Goal: Information Seeking & Learning: Learn about a topic

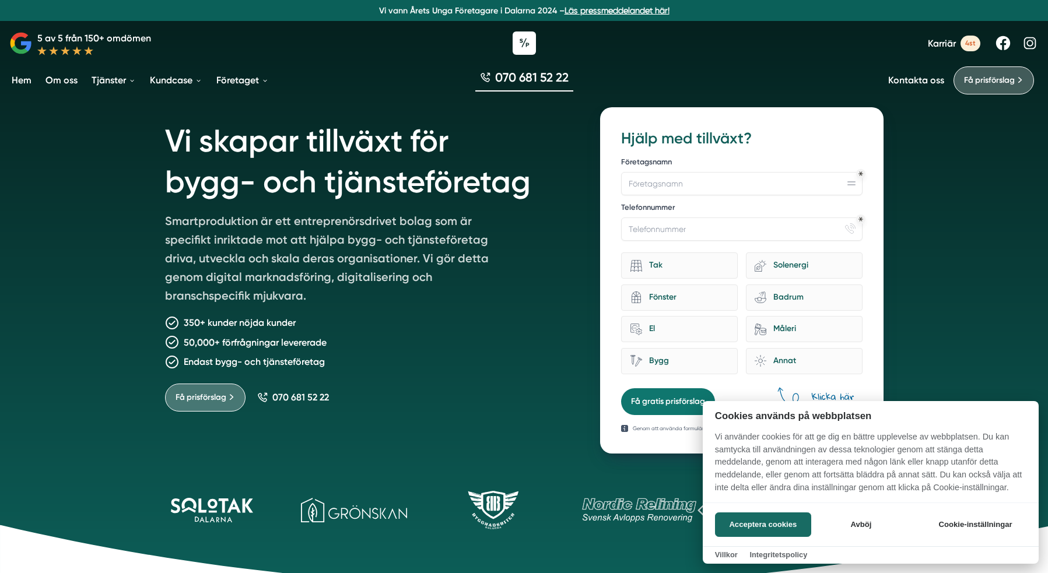
click at [109, 104] on div at bounding box center [524, 286] width 1048 height 573
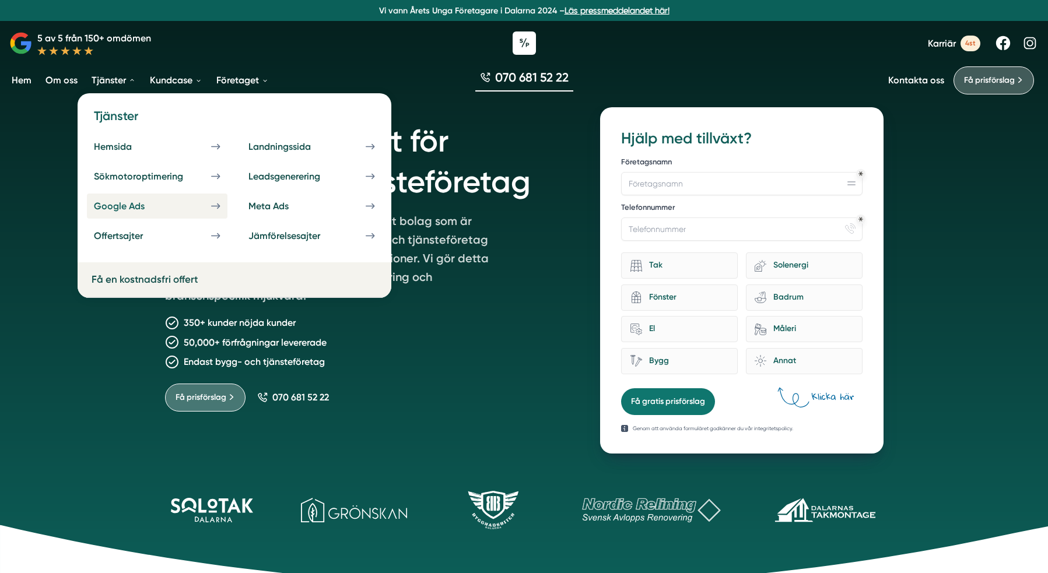
click at [170, 211] on div "Google Ads" at bounding box center [133, 206] width 79 height 11
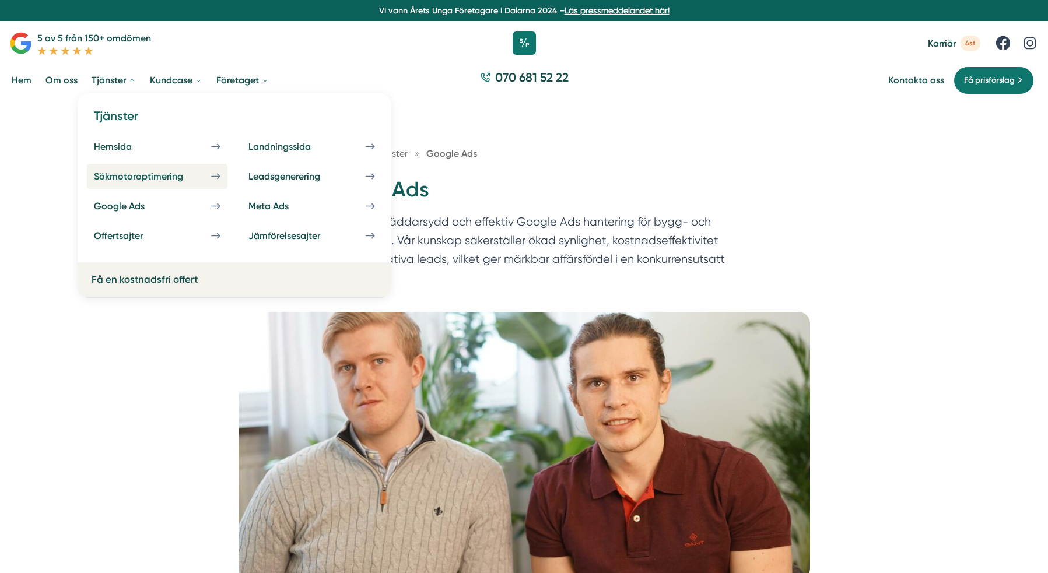
click at [131, 171] on div "Sökmotoroptimering" at bounding box center [152, 176] width 117 height 11
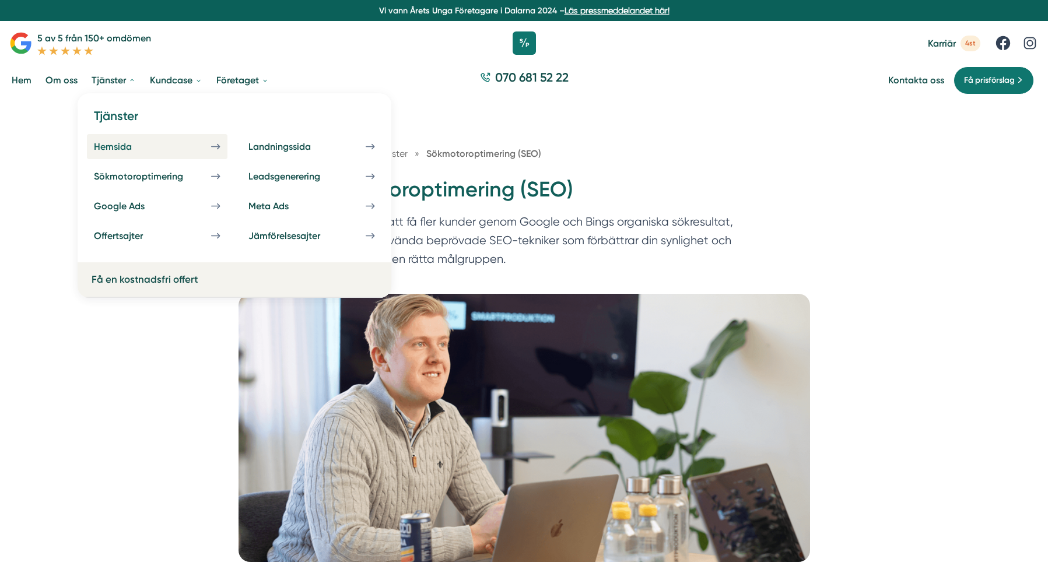
click at [140, 140] on link "Hemsida" at bounding box center [157, 146] width 141 height 25
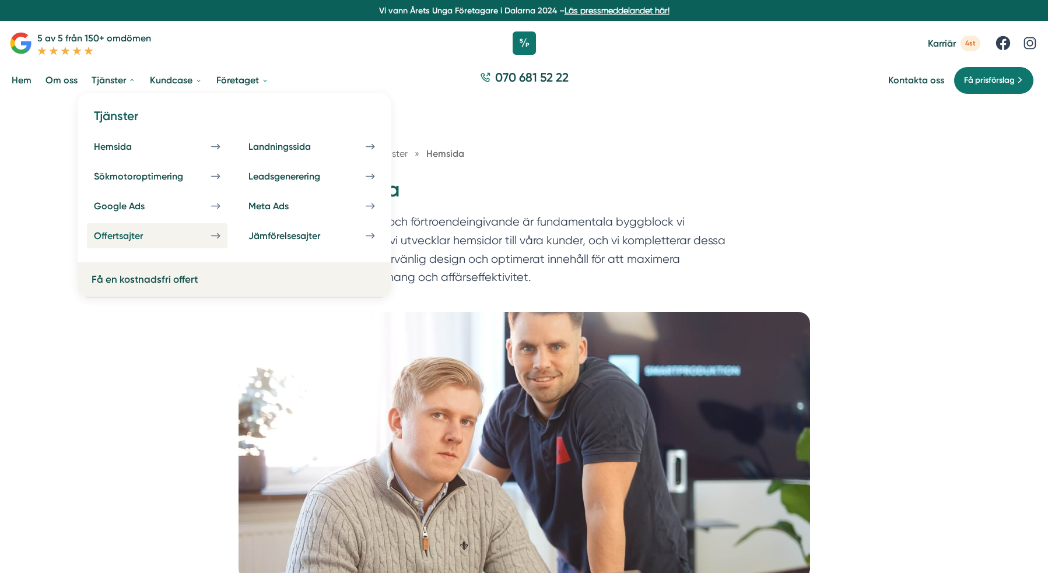
click at [131, 236] on div "Offertsajter" at bounding box center [132, 235] width 77 height 11
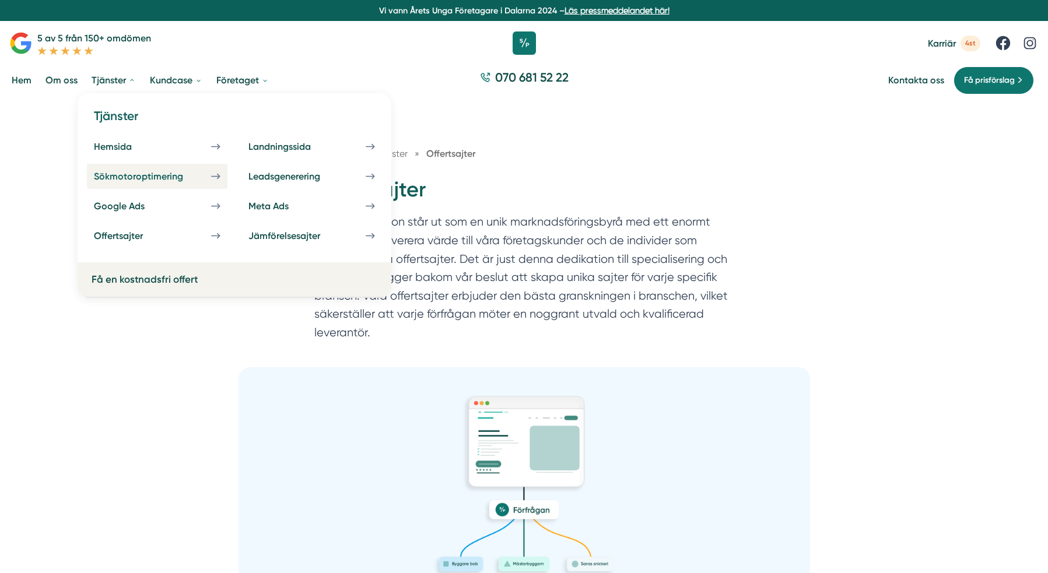
click at [170, 175] on div "Sökmotoroptimering" at bounding box center [152, 176] width 117 height 11
click at [164, 176] on div "Sökmotoroptimering" at bounding box center [152, 176] width 117 height 11
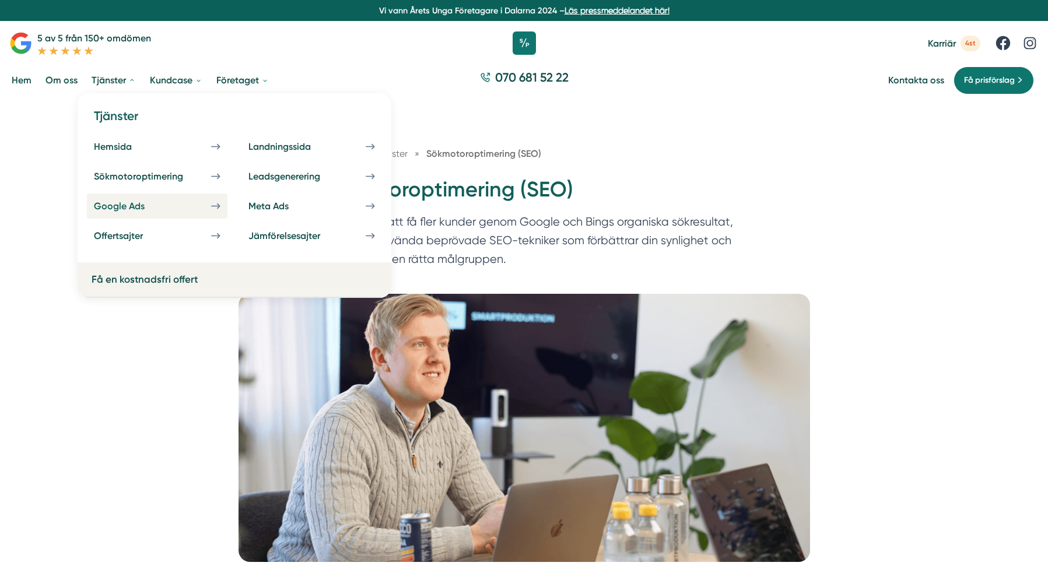
click at [162, 206] on div "Google Ads" at bounding box center [133, 206] width 79 height 11
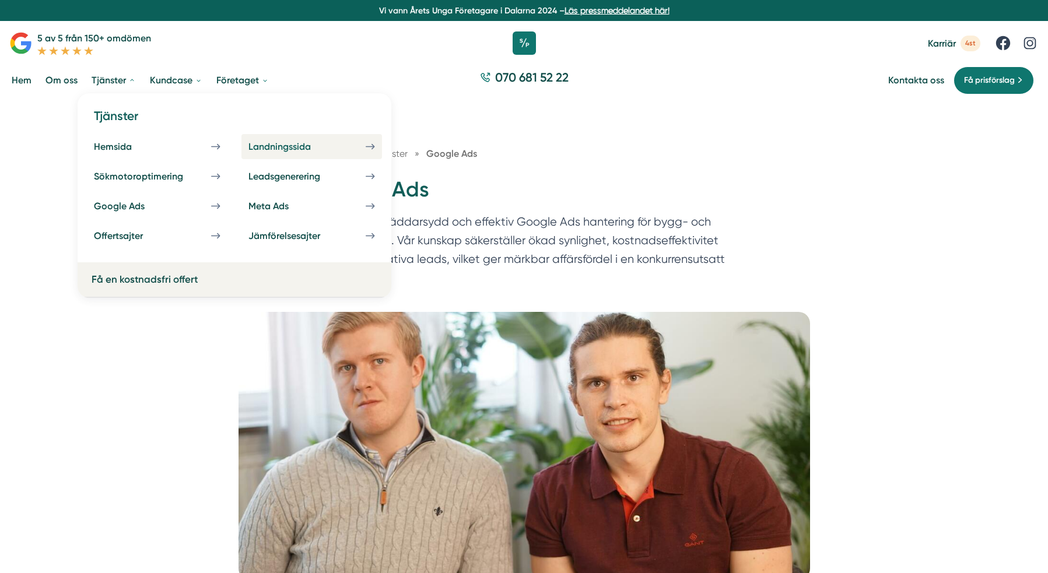
click at [309, 146] on div "Landningssida" at bounding box center [293, 146] width 90 height 11
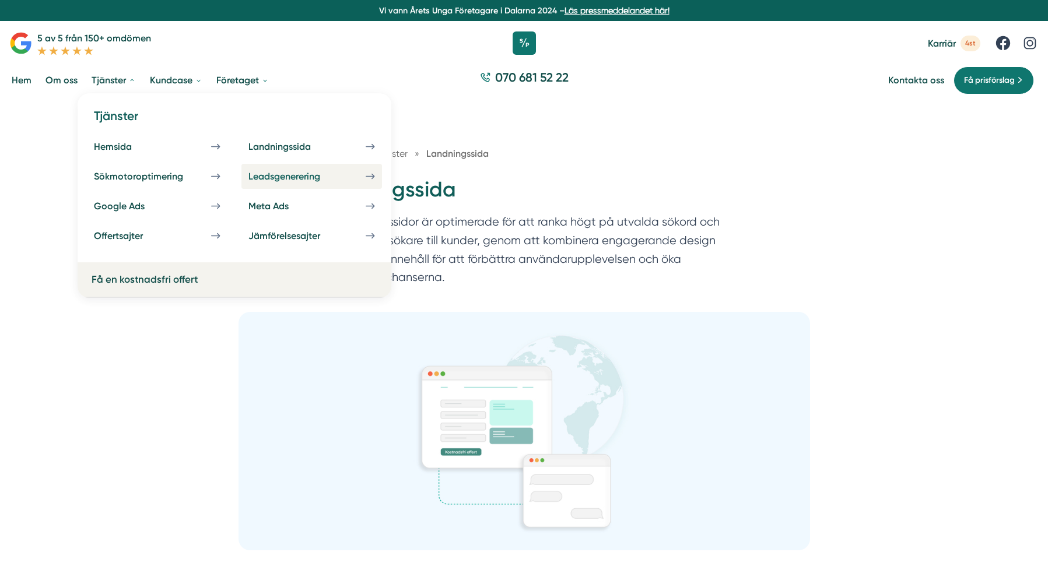
click at [305, 177] on div "Leadsgenerering" at bounding box center [298, 176] width 100 height 11
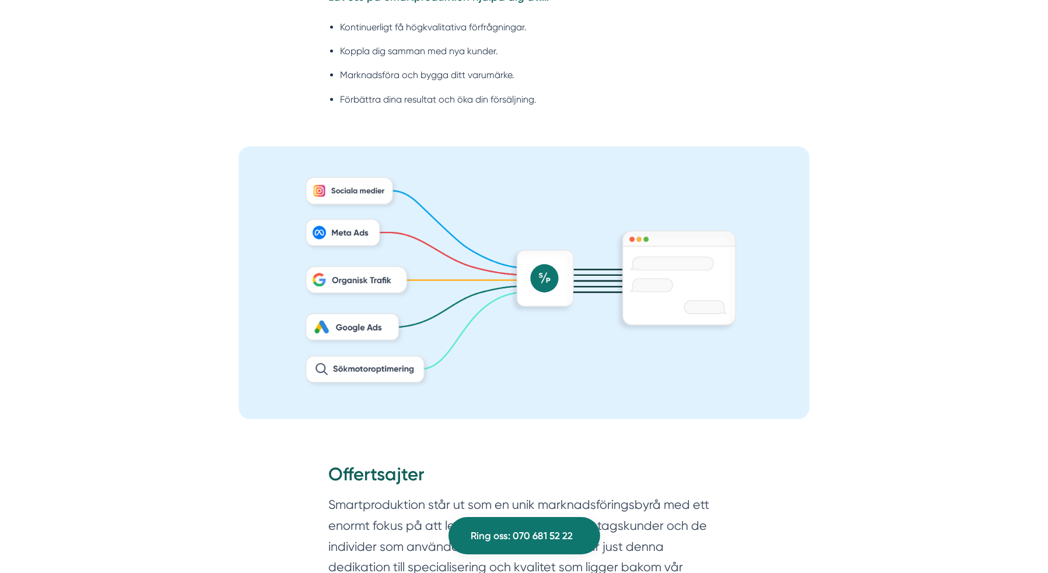
scroll to position [848, 0]
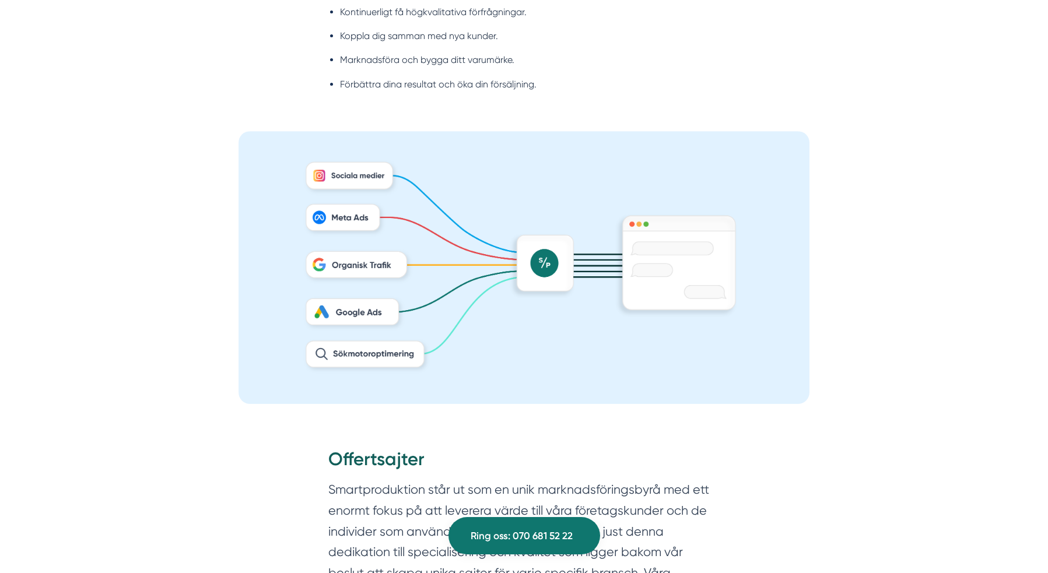
click at [279, 301] on img at bounding box center [525, 267] width 572 height 272
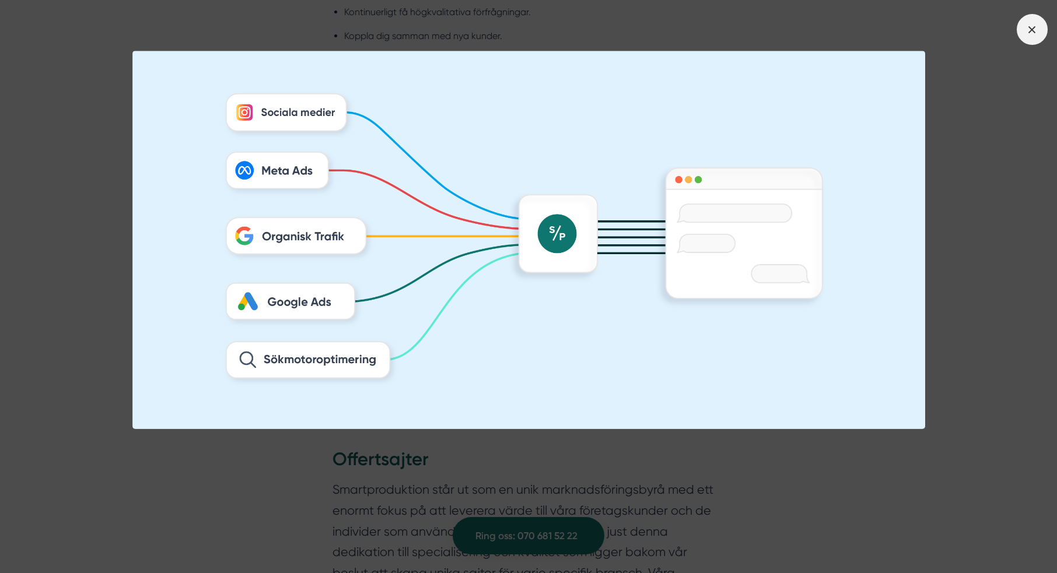
click at [1030, 37] on span at bounding box center [1031, 29] width 31 height 31
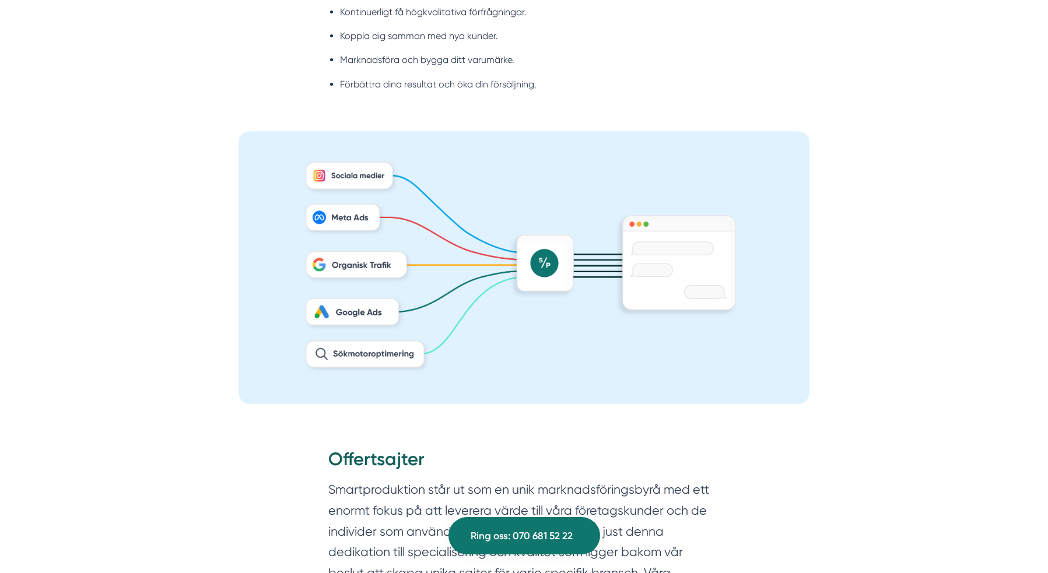
scroll to position [856, 0]
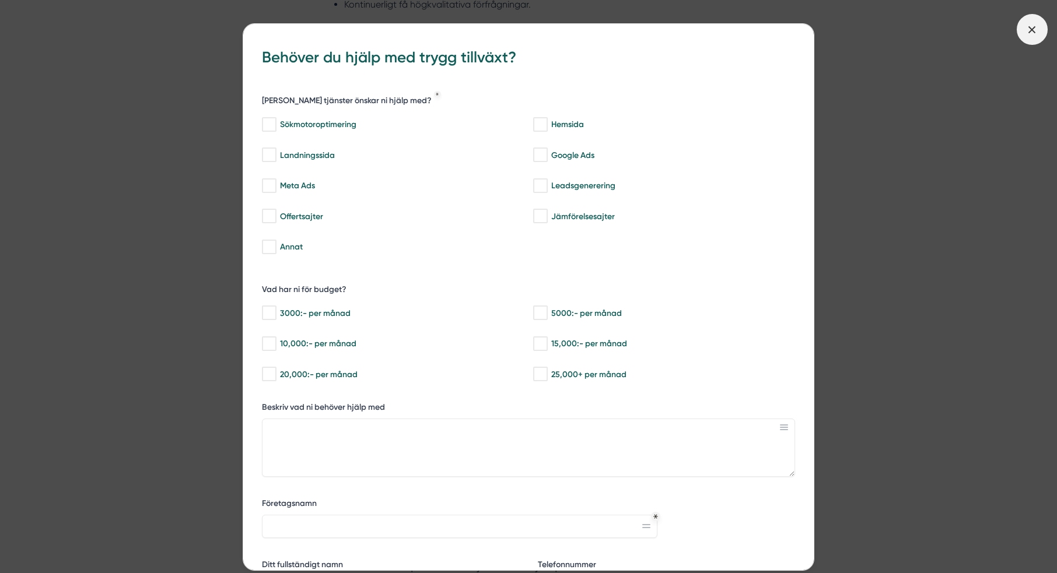
click at [1040, 27] on span at bounding box center [1031, 29] width 31 height 31
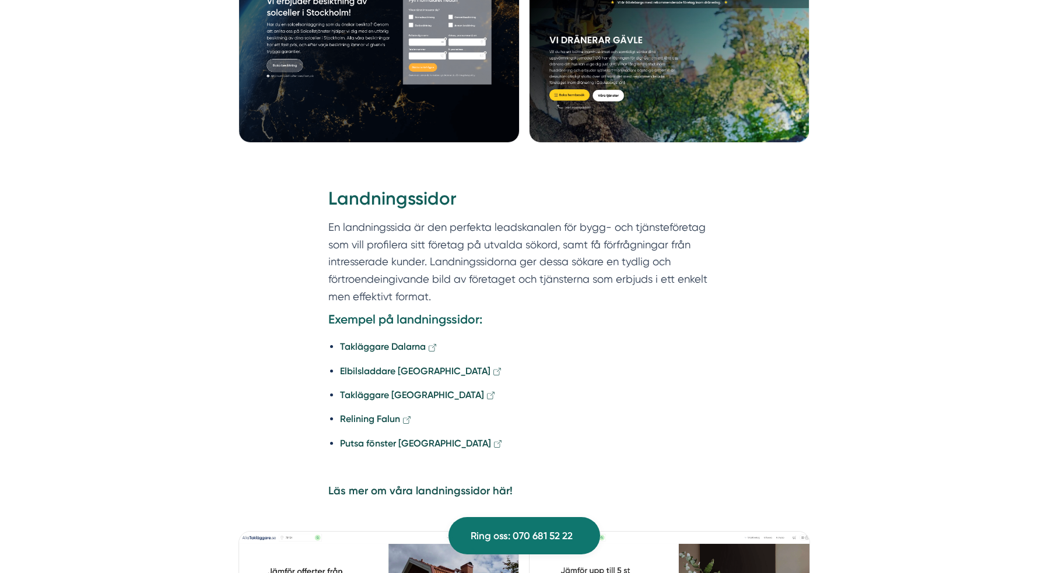
scroll to position [0, 0]
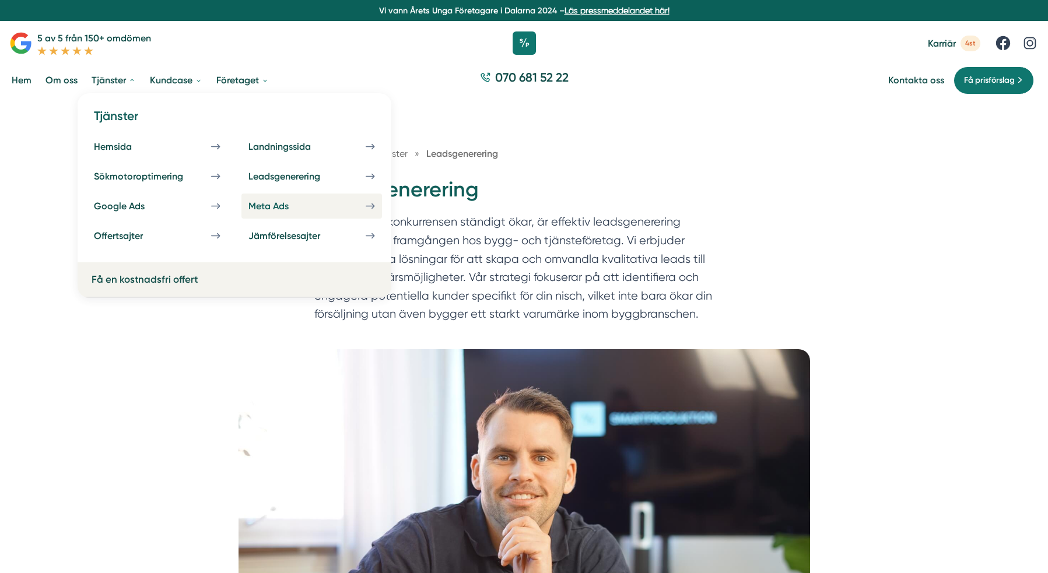
click at [306, 205] on div "Meta Ads" at bounding box center [282, 206] width 68 height 11
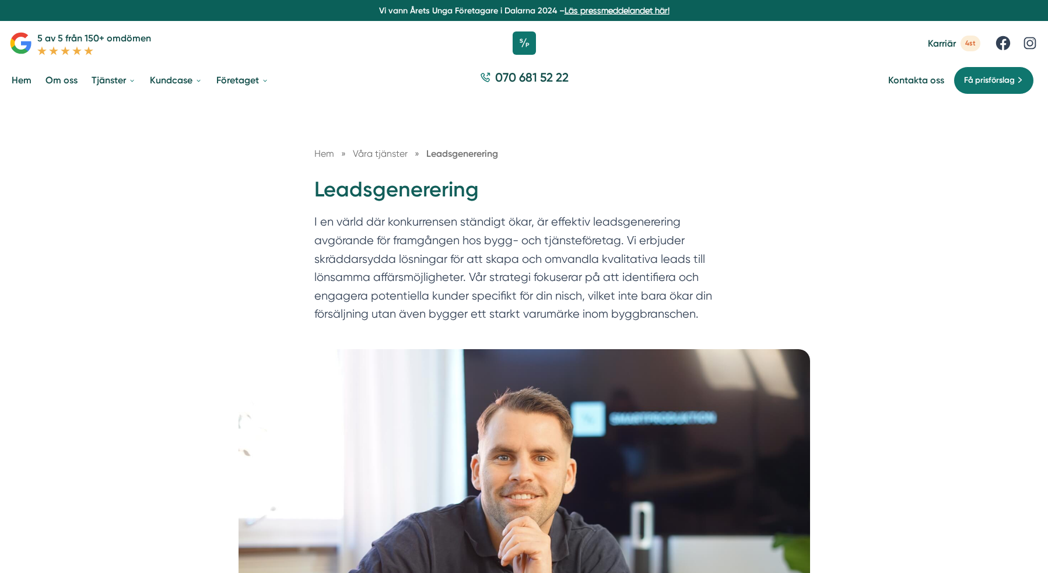
click at [45, 83] on link "Om oss" at bounding box center [61, 80] width 37 height 30
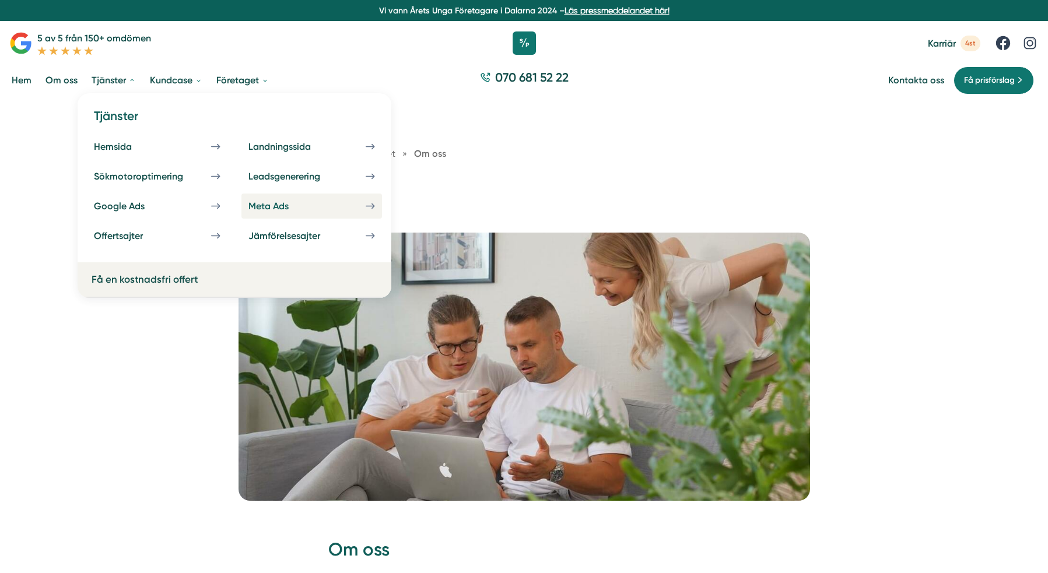
click at [315, 215] on link "Meta Ads" at bounding box center [311, 206] width 141 height 25
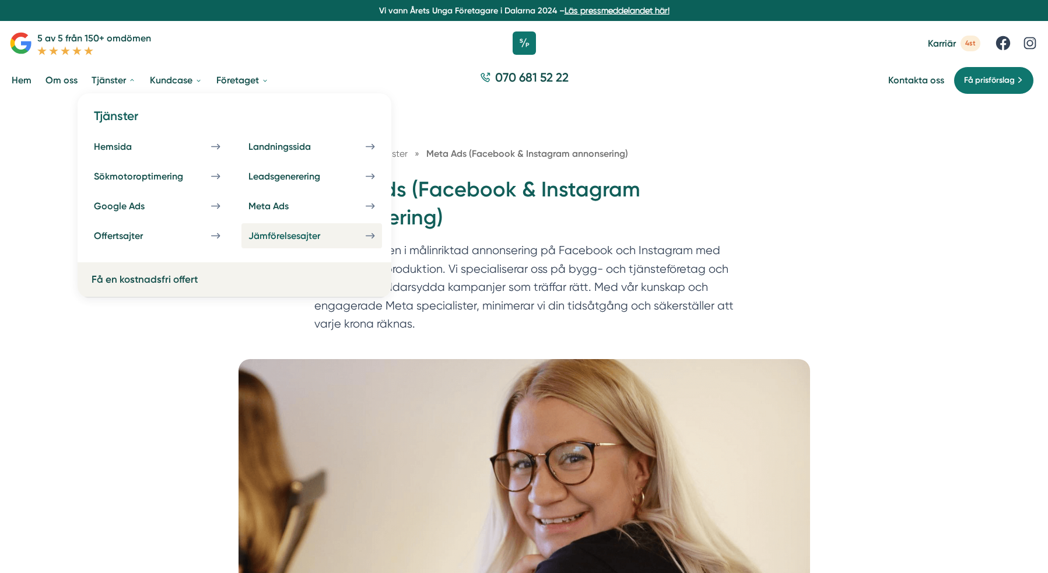
click at [300, 239] on div "Jämförelsesajter" at bounding box center [298, 235] width 100 height 11
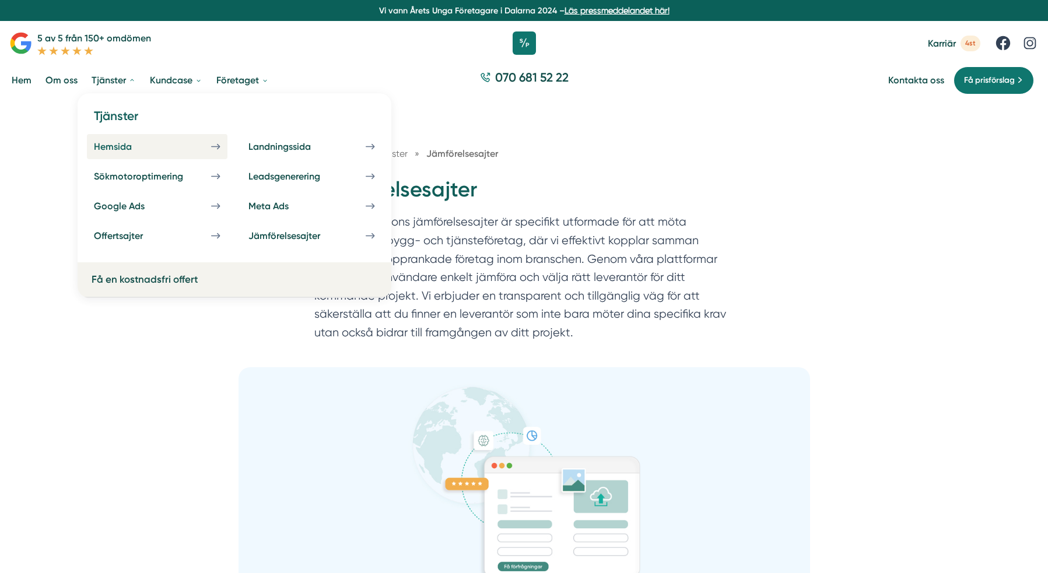
click at [170, 139] on link "Hemsida" at bounding box center [157, 146] width 141 height 25
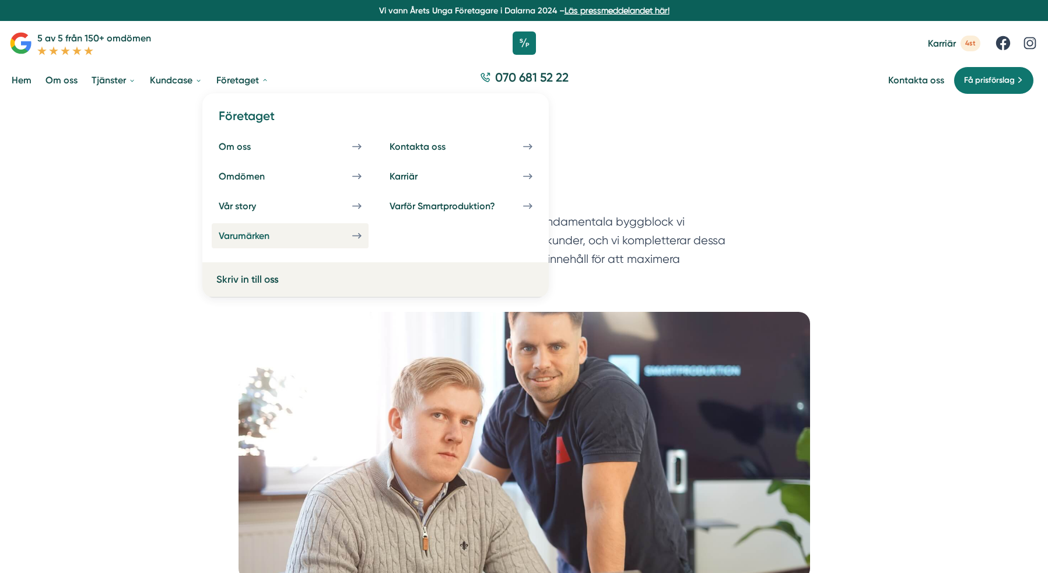
click at [286, 239] on div "Varumärken" at bounding box center [258, 235] width 79 height 11
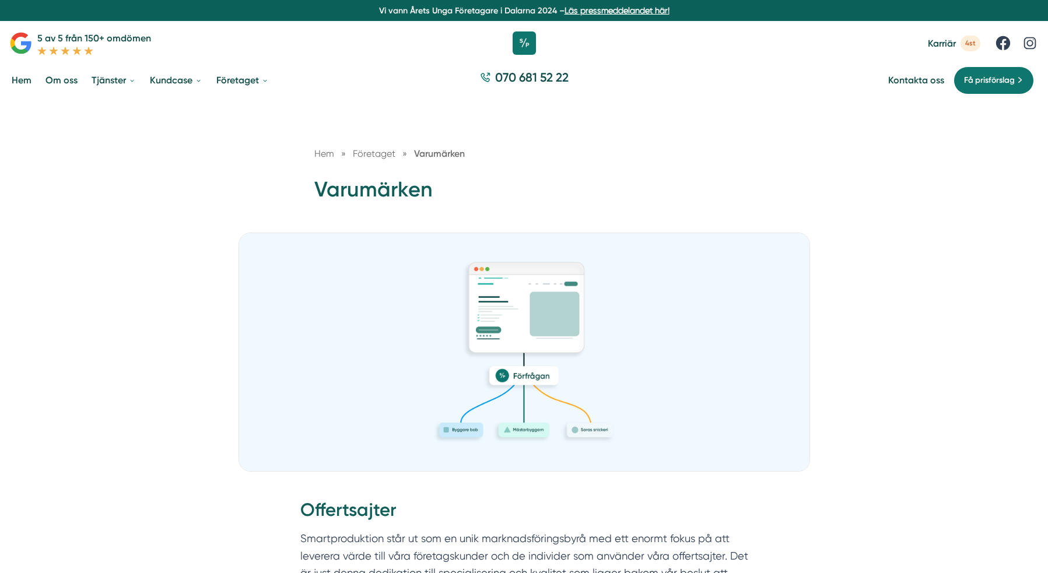
click at [64, 80] on link "Om oss" at bounding box center [61, 80] width 37 height 30
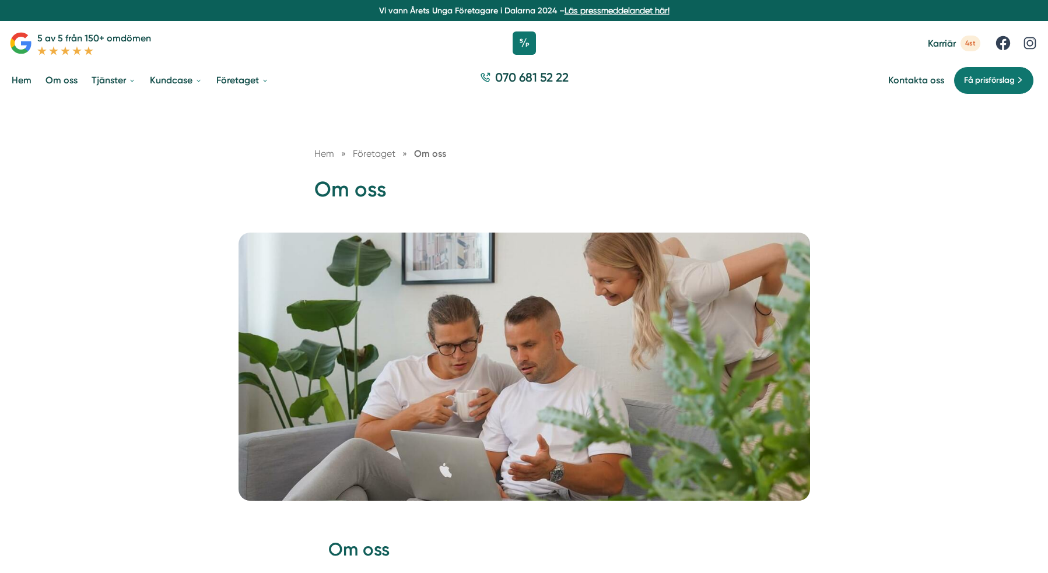
click at [29, 89] on link "Hem" at bounding box center [21, 80] width 24 height 30
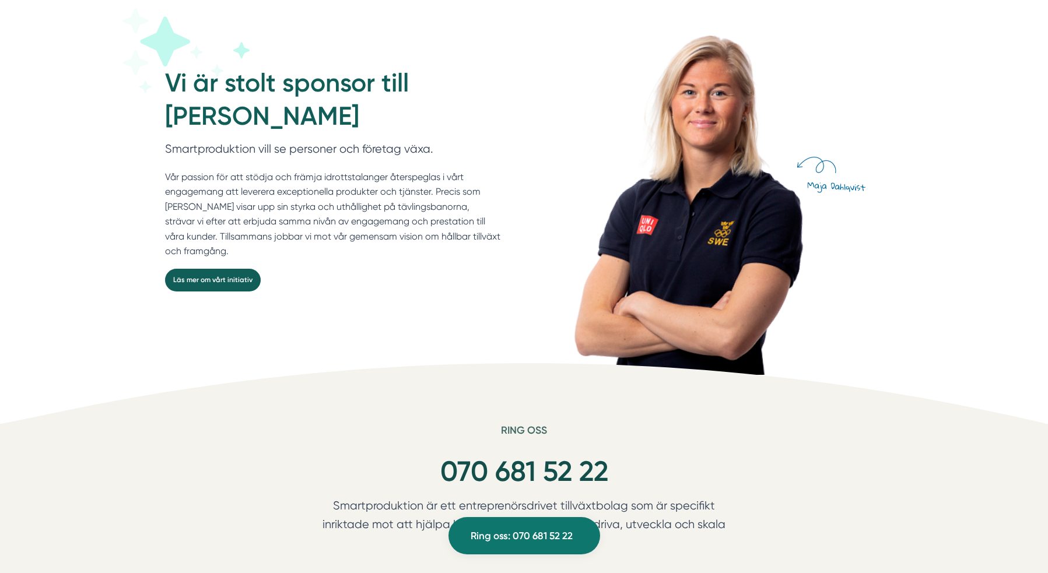
scroll to position [3147, 0]
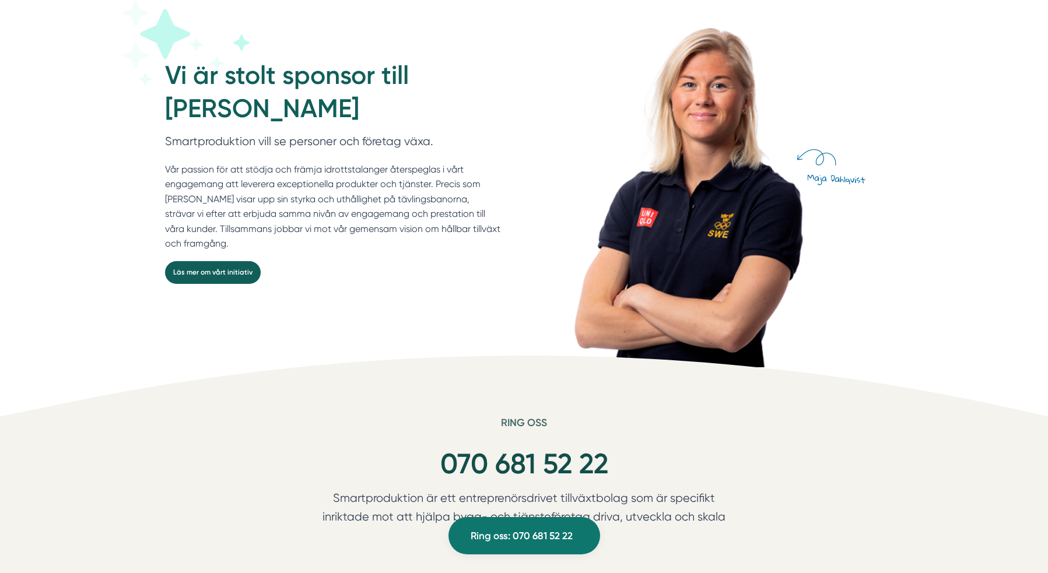
click at [239, 284] on link "Läs mer om vårt initiativ" at bounding box center [213, 272] width 96 height 23
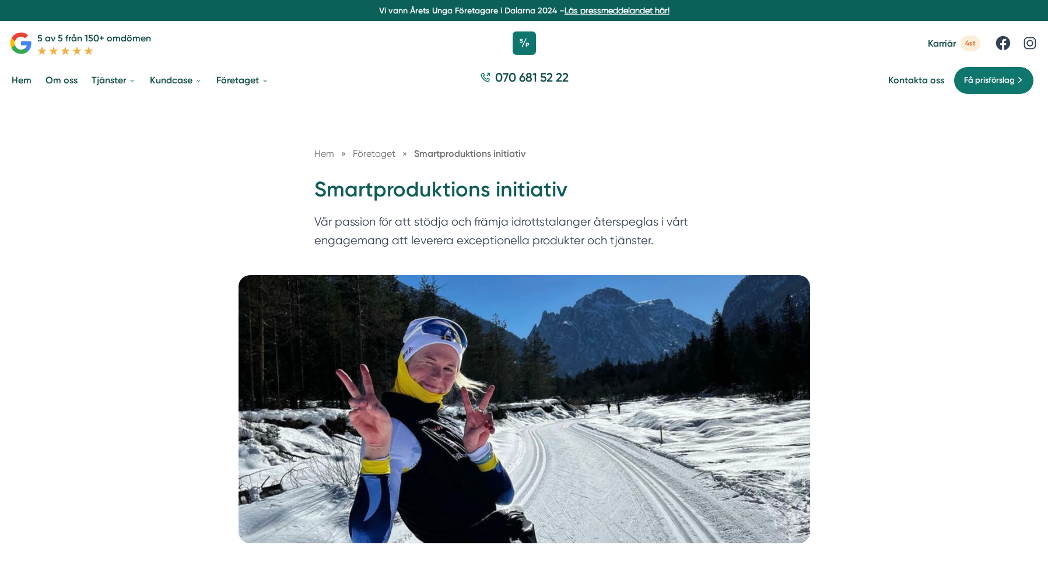
click at [963, 42] on span "4st" at bounding box center [971, 44] width 20 height 16
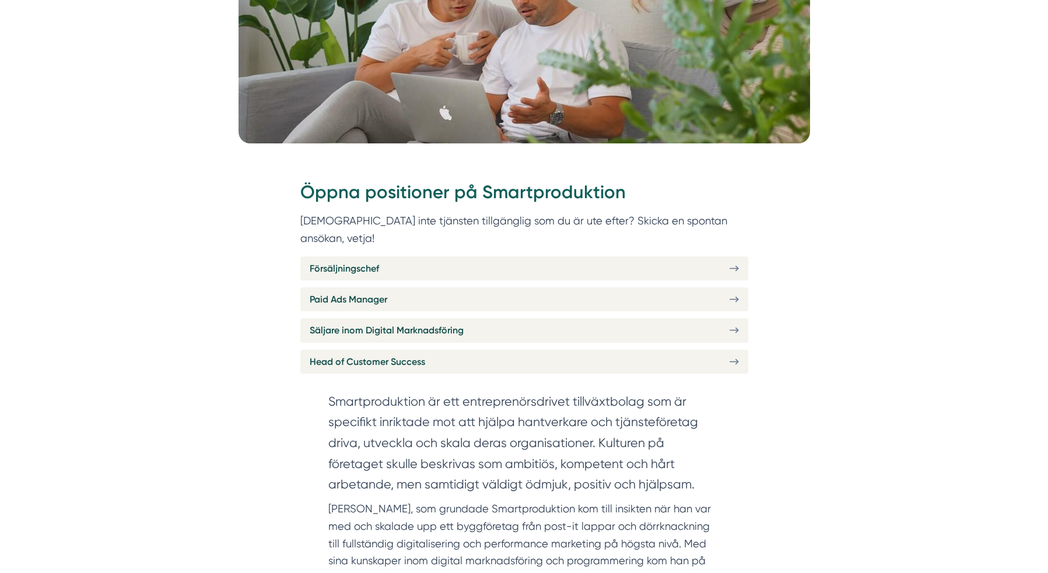
scroll to position [439, 0]
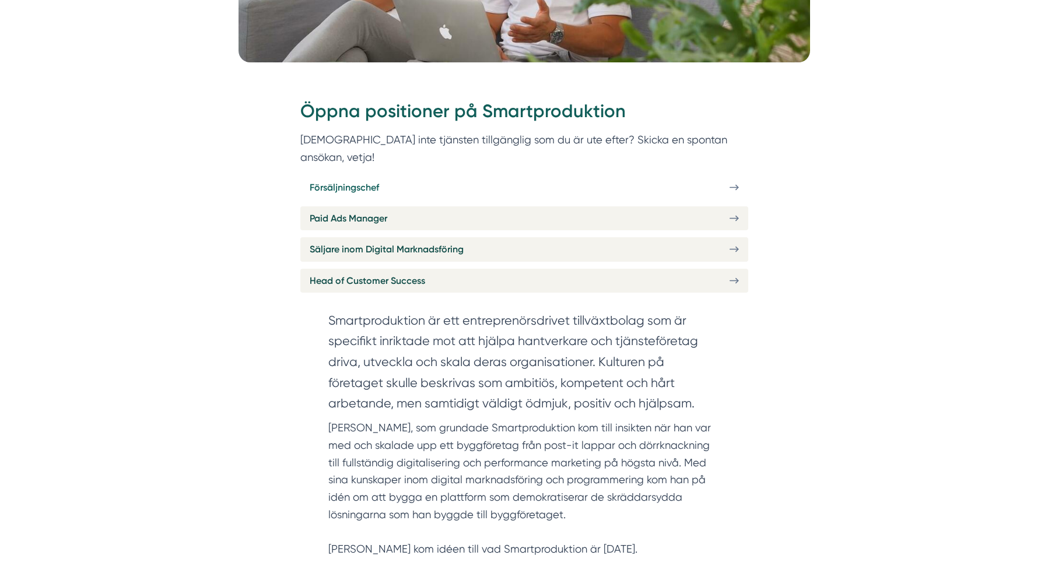
click at [542, 176] on link "Försäljningschef" at bounding box center [524, 188] width 448 height 24
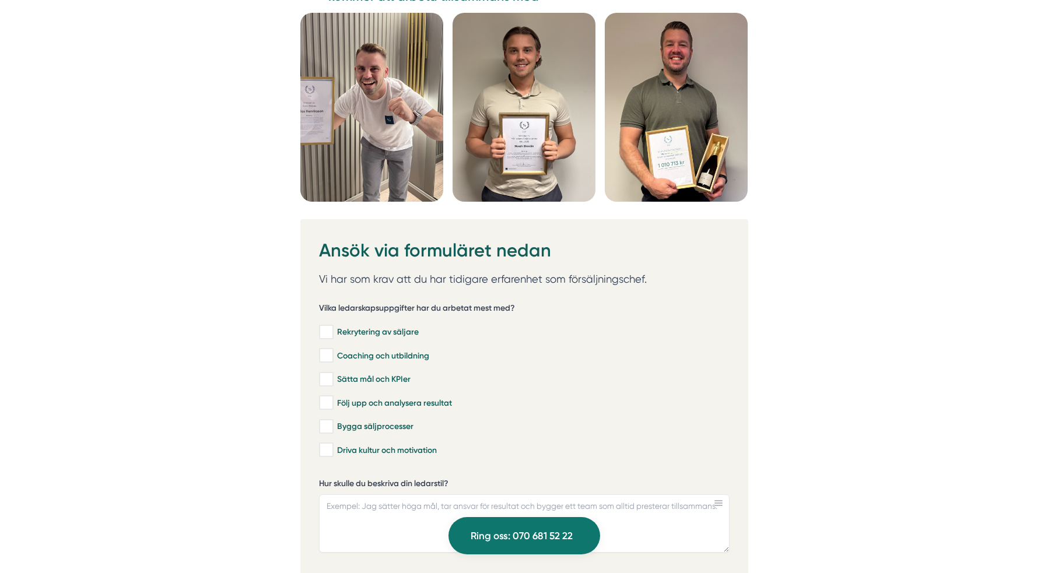
scroll to position [3107, 0]
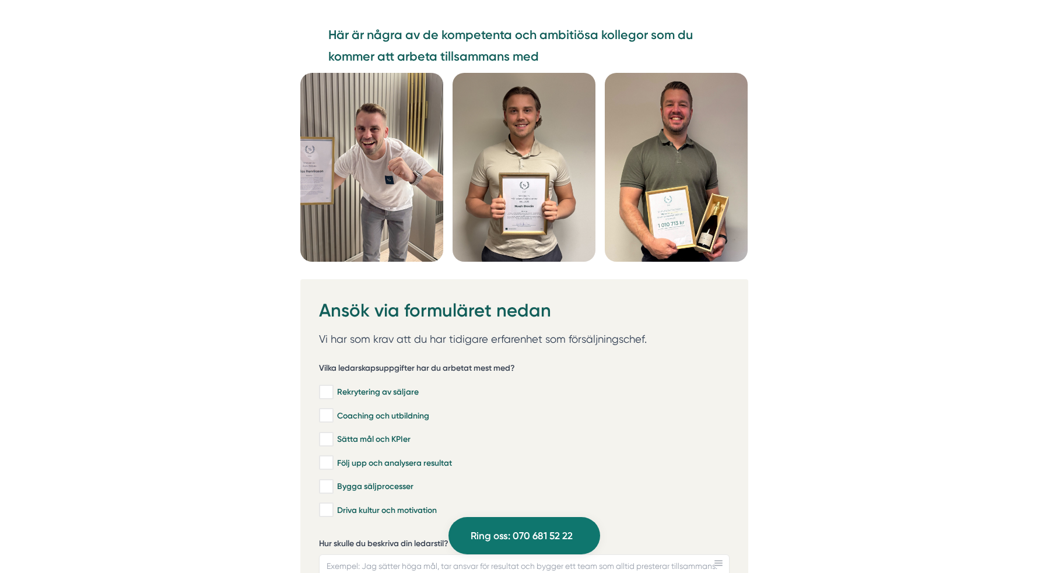
click at [630, 124] on img at bounding box center [676, 167] width 143 height 189
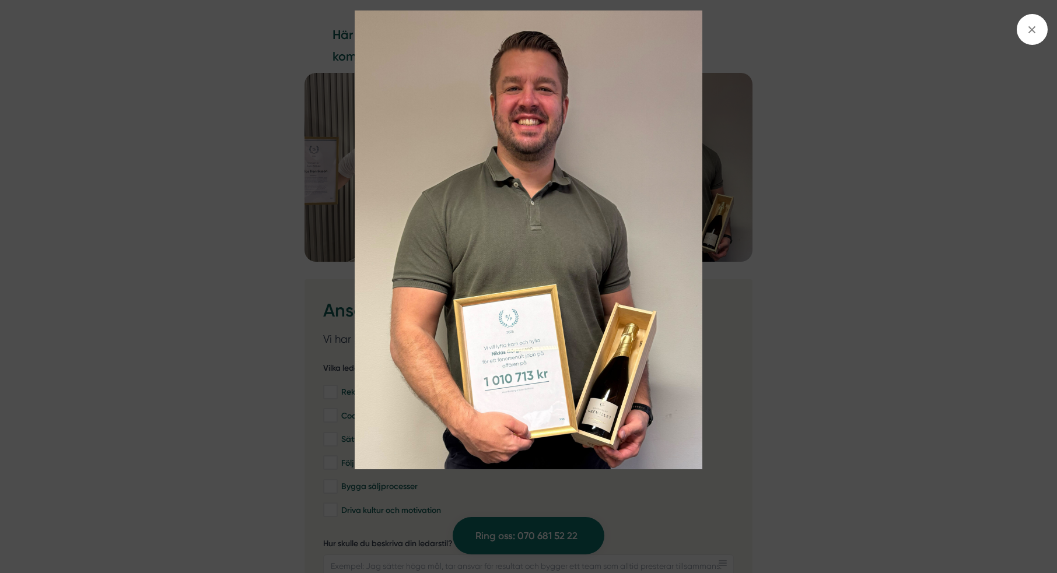
click at [874, 110] on img at bounding box center [528, 239] width 793 height 458
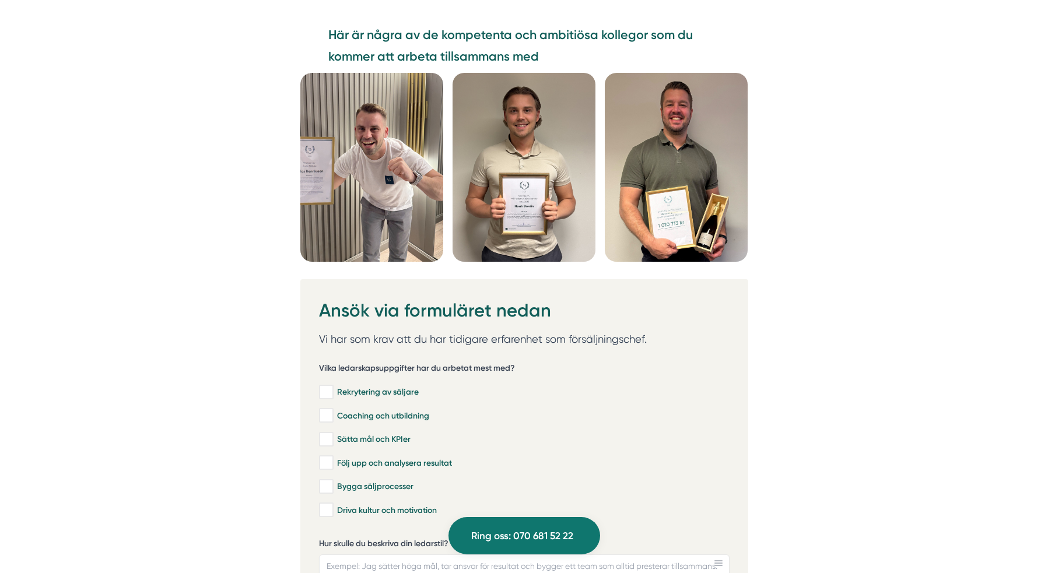
click at [665, 139] on img at bounding box center [676, 167] width 143 height 189
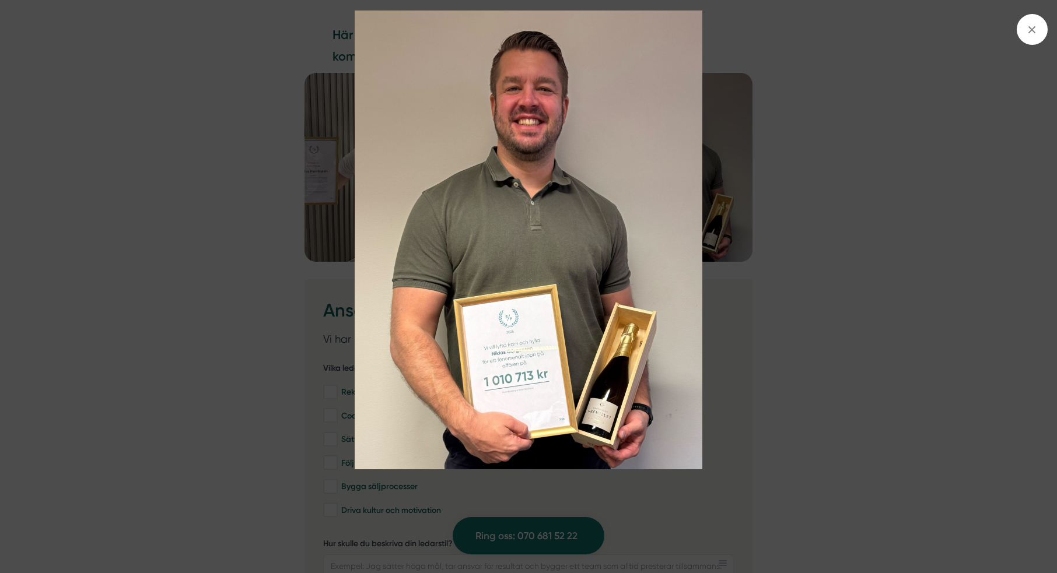
click at [871, 117] on img at bounding box center [528, 239] width 793 height 458
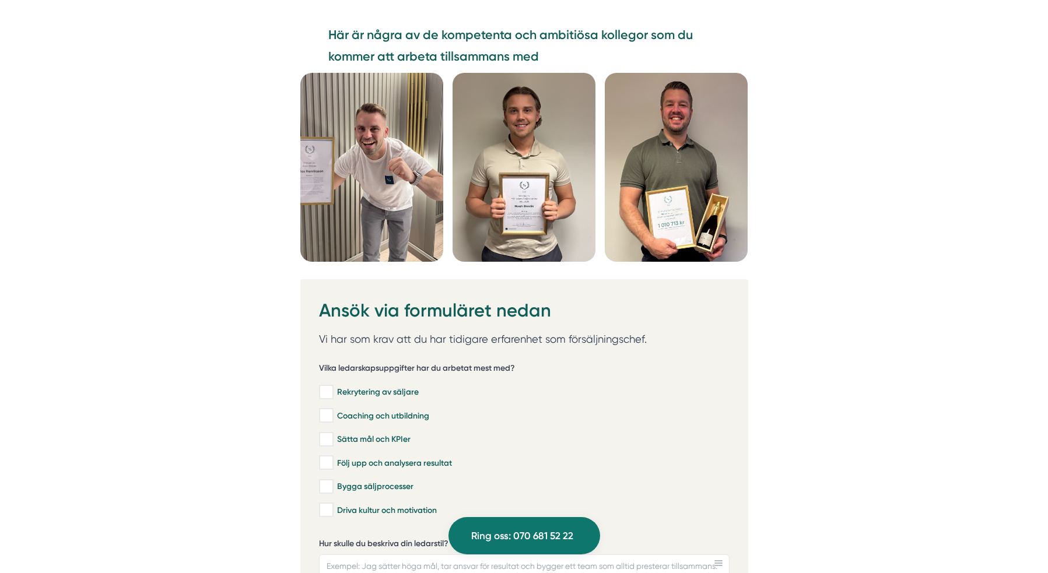
click at [542, 134] on img at bounding box center [524, 167] width 143 height 189
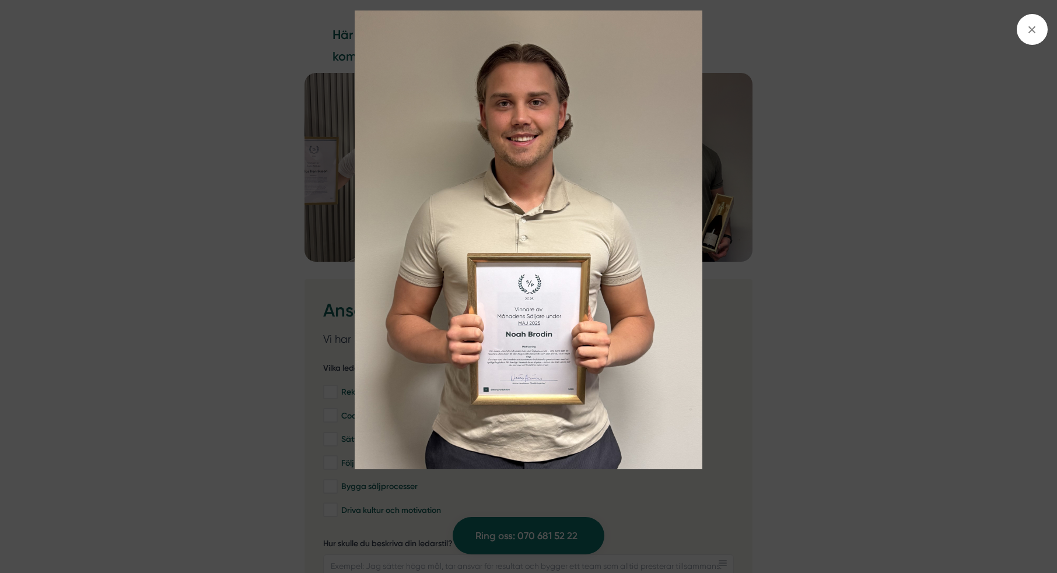
click at [819, 110] on img at bounding box center [528, 239] width 793 height 458
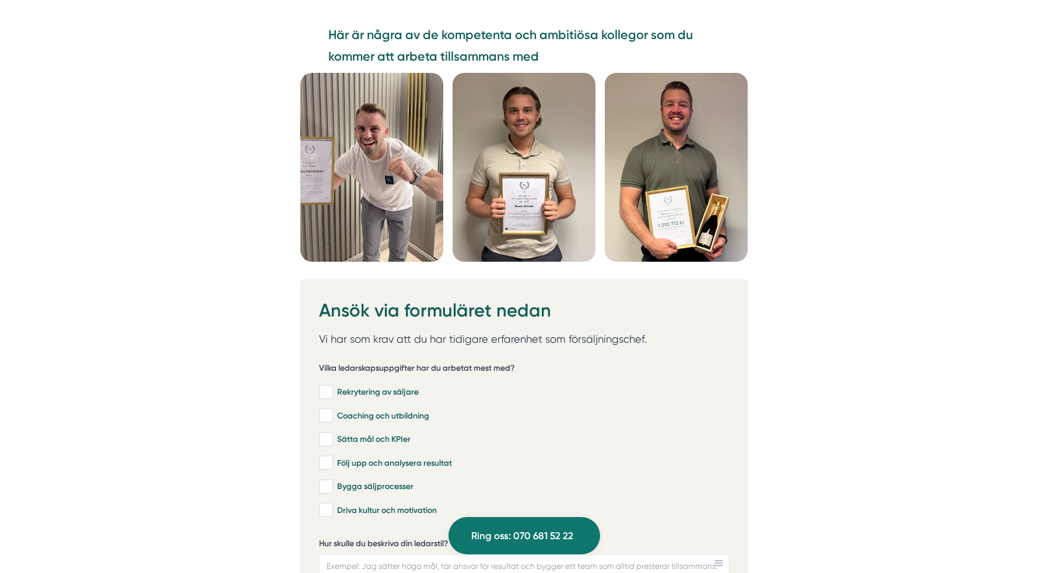
click at [371, 138] on img at bounding box center [371, 167] width 143 height 189
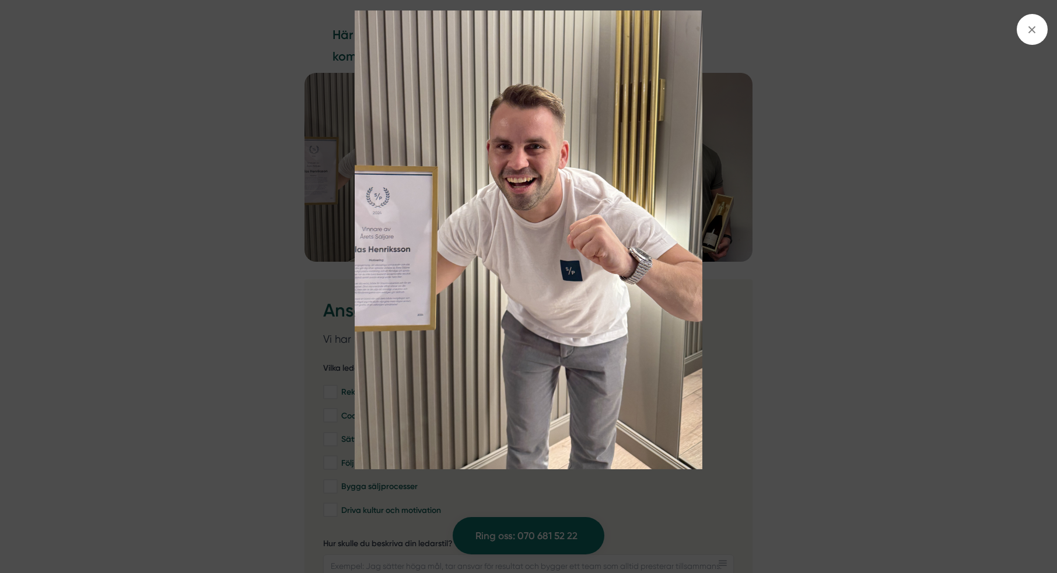
click at [802, 138] on img at bounding box center [528, 239] width 793 height 458
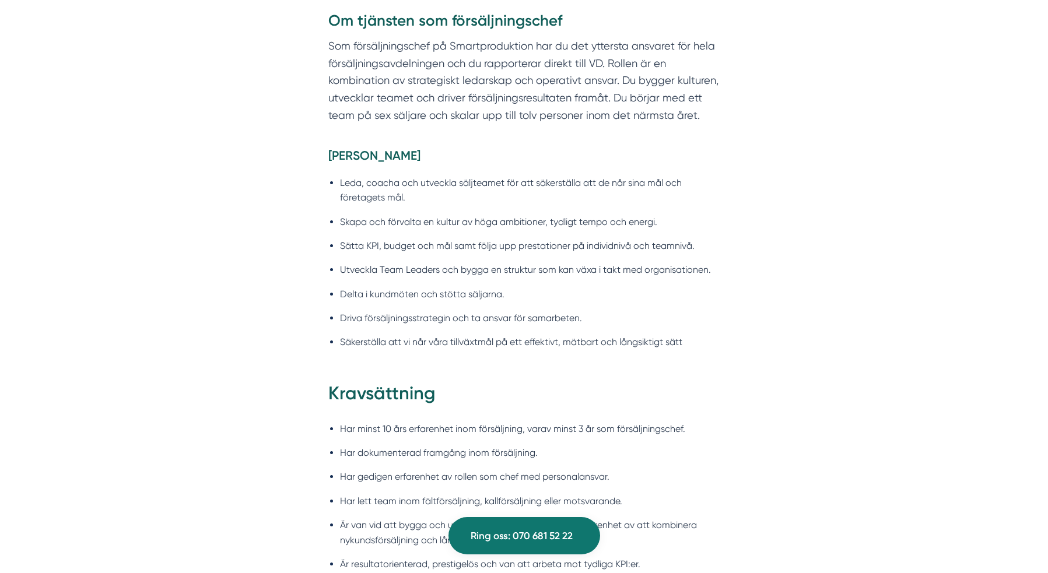
scroll to position [0, 0]
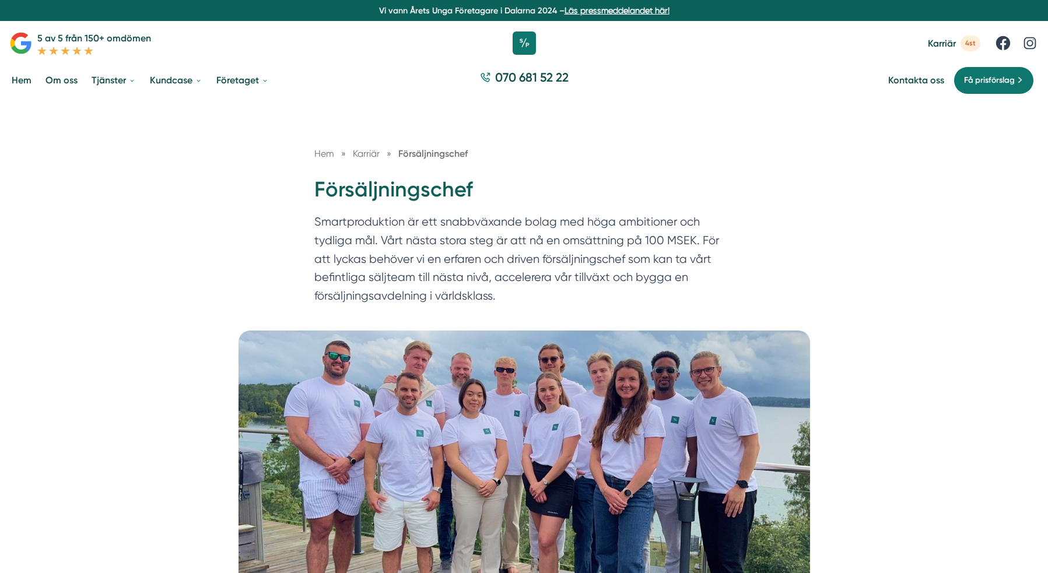
click at [92, 201] on div "Hem » Karriär » Försäljningschef Försäljningschef Smartproduktion är ett snabbv…" at bounding box center [524, 215] width 1048 height 231
click at [391, 187] on h1 "Försäljningschef" at bounding box center [524, 195] width 420 height 38
click at [527, 188] on h1 "Försäljningschef" at bounding box center [524, 195] width 420 height 38
click at [15, 79] on link "Hem" at bounding box center [21, 80] width 24 height 30
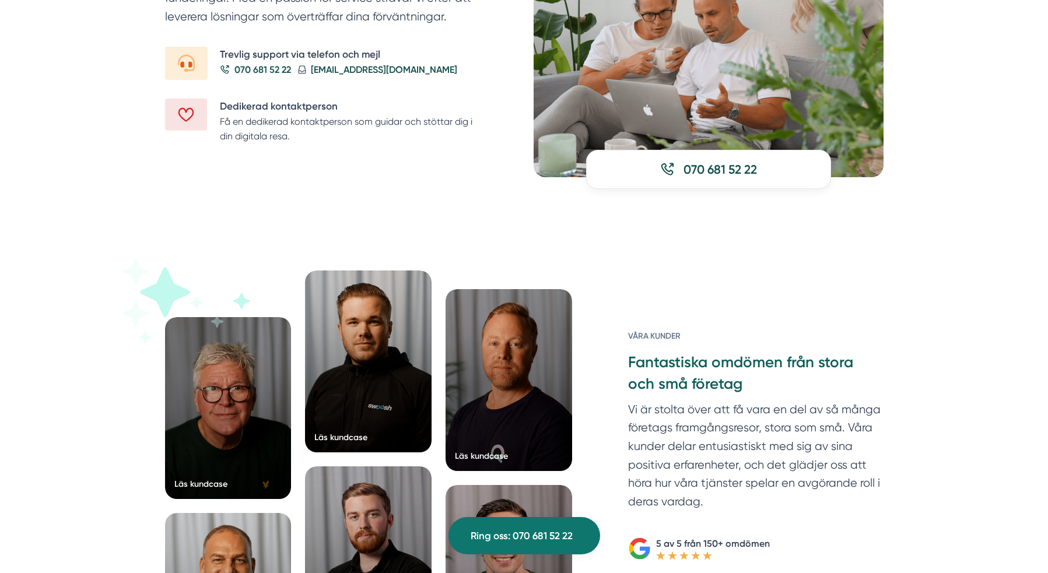
scroll to position [1803, 0]
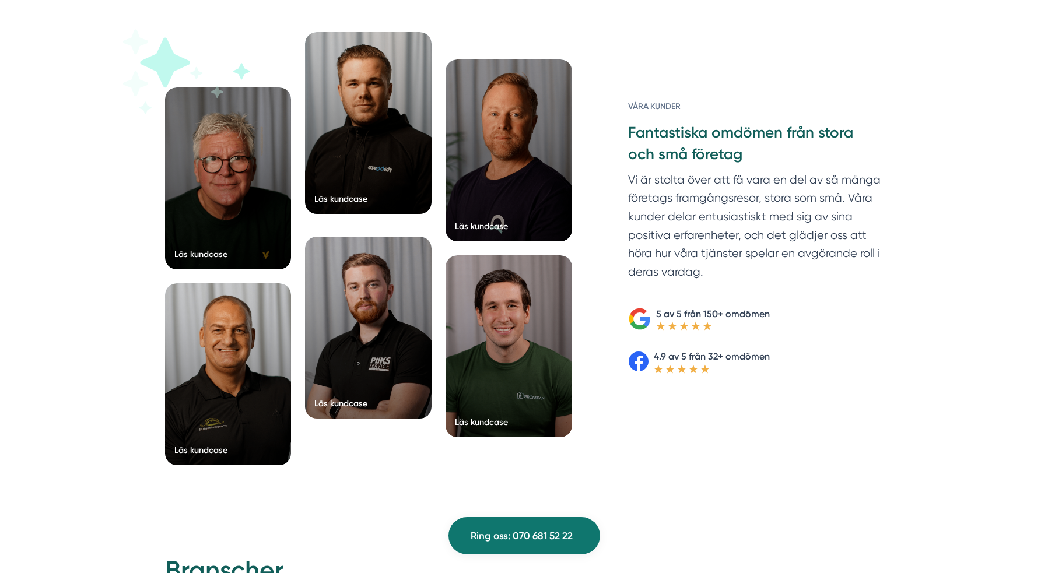
click at [350, 131] on div at bounding box center [368, 123] width 127 height 182
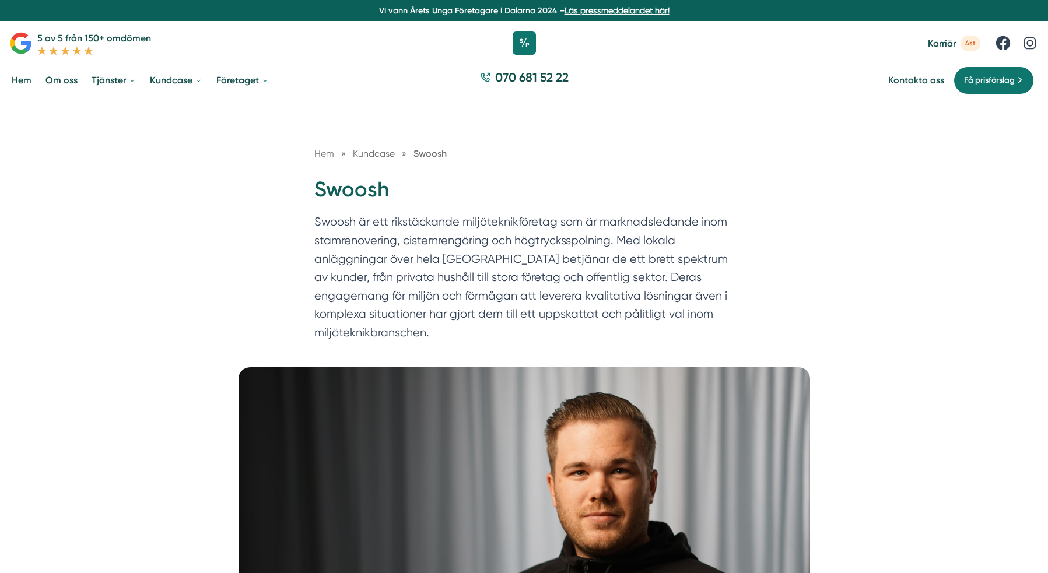
click at [17, 80] on link "Hem" at bounding box center [21, 80] width 24 height 30
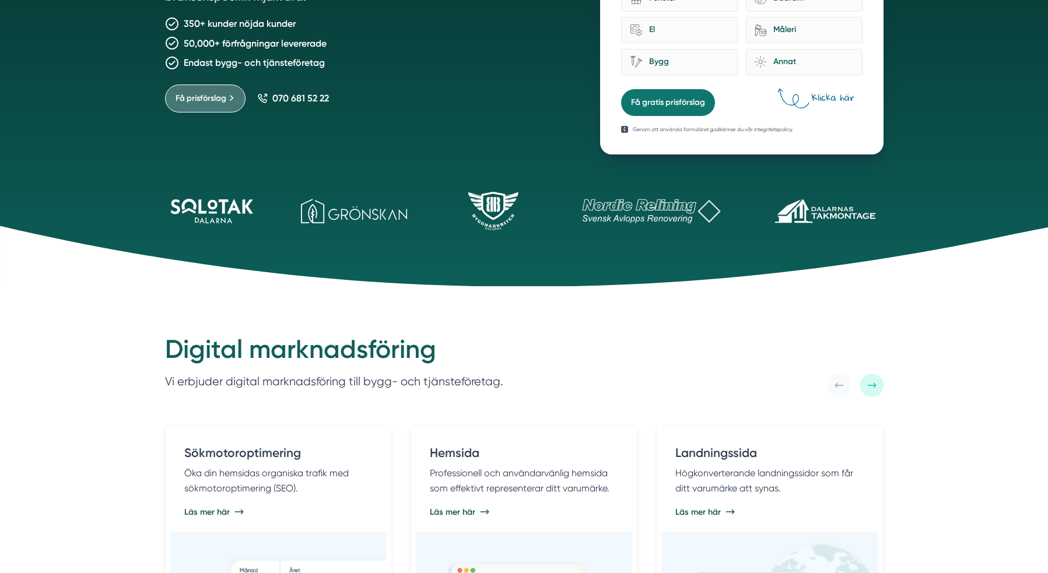
scroll to position [307, 0]
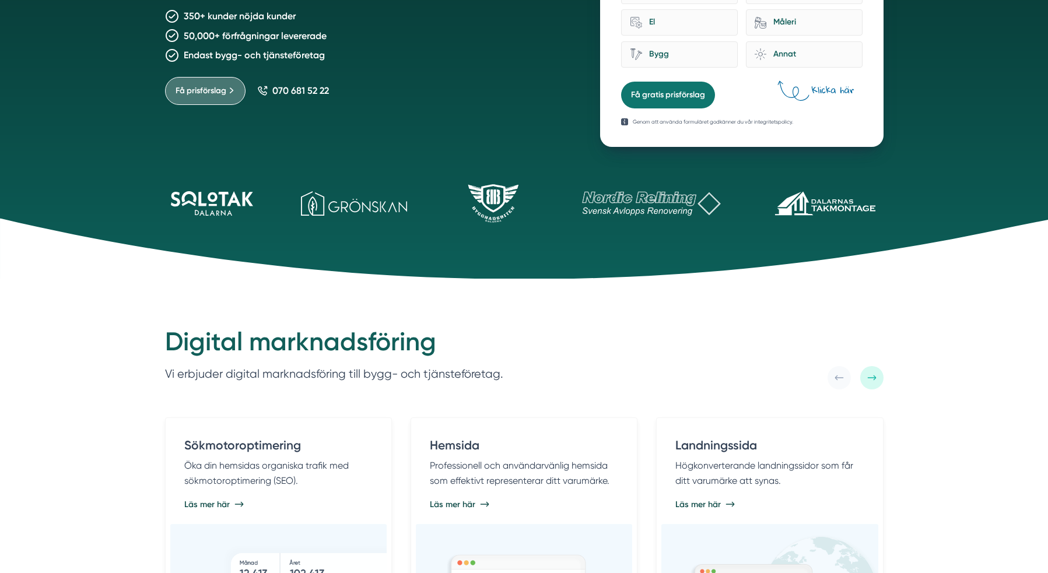
click at [229, 205] on icon at bounding box center [234, 198] width 14 height 15
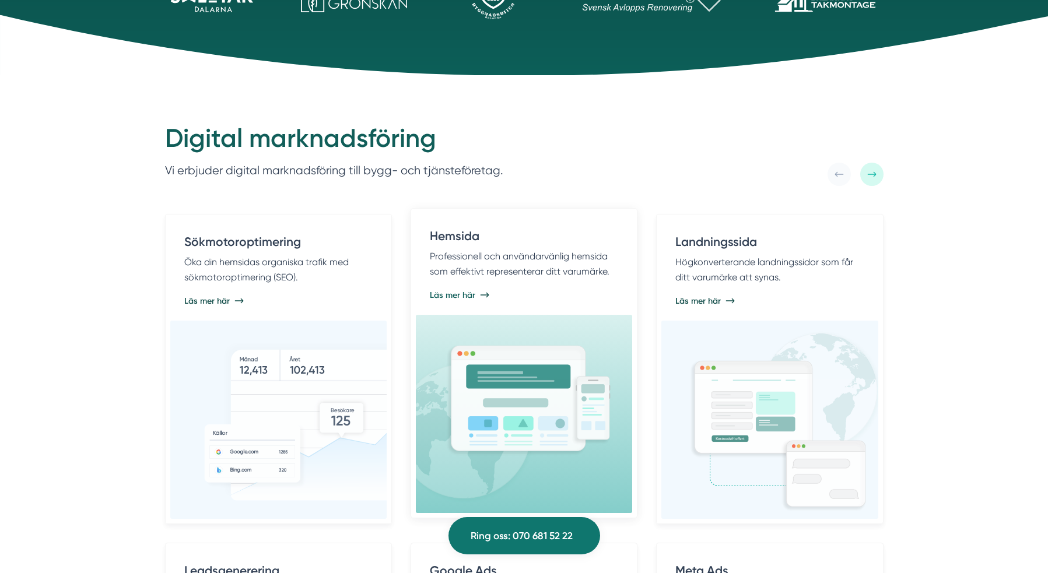
scroll to position [714, 0]
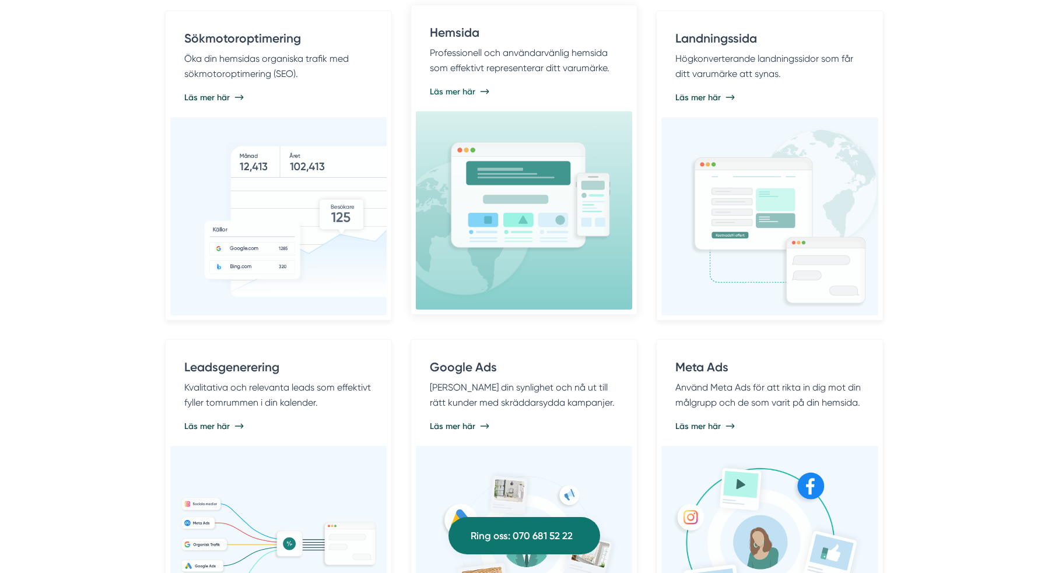
click at [464, 252] on img at bounding box center [501, 222] width 222 height 164
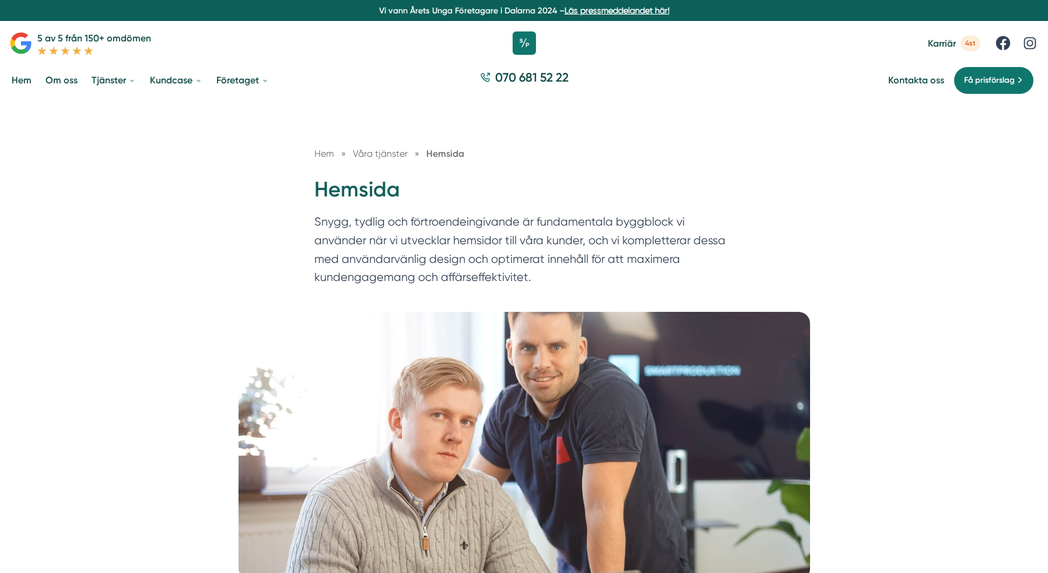
click at [441, 104] on div "Hem » Våra tjänster » [GEOGRAPHIC_DATA] Hemsida Snygg, tydlig och förtroendeing…" at bounding box center [524, 206] width 1048 height 212
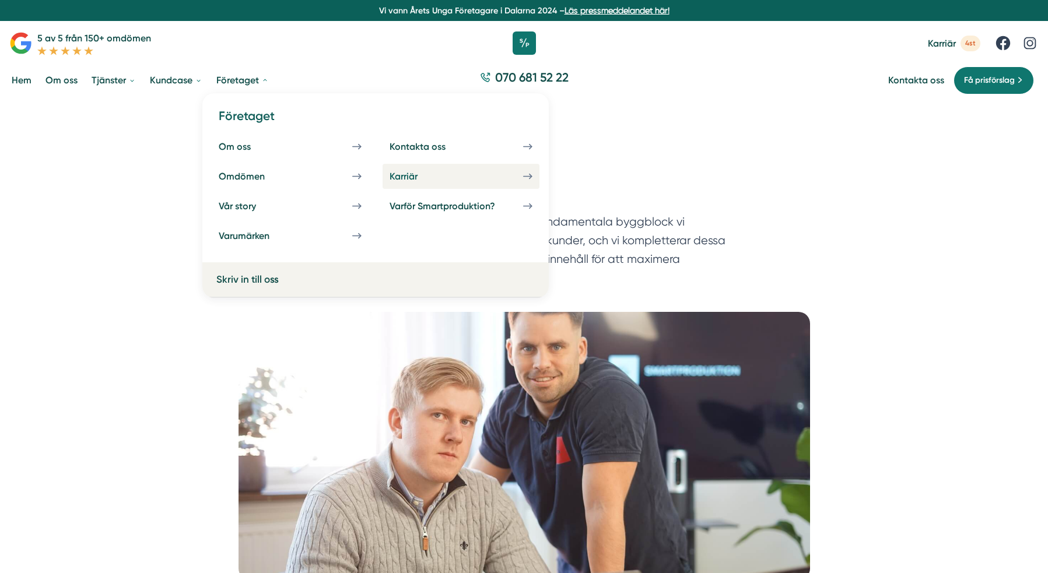
click at [430, 175] on div "Karriär" at bounding box center [418, 176] width 56 height 11
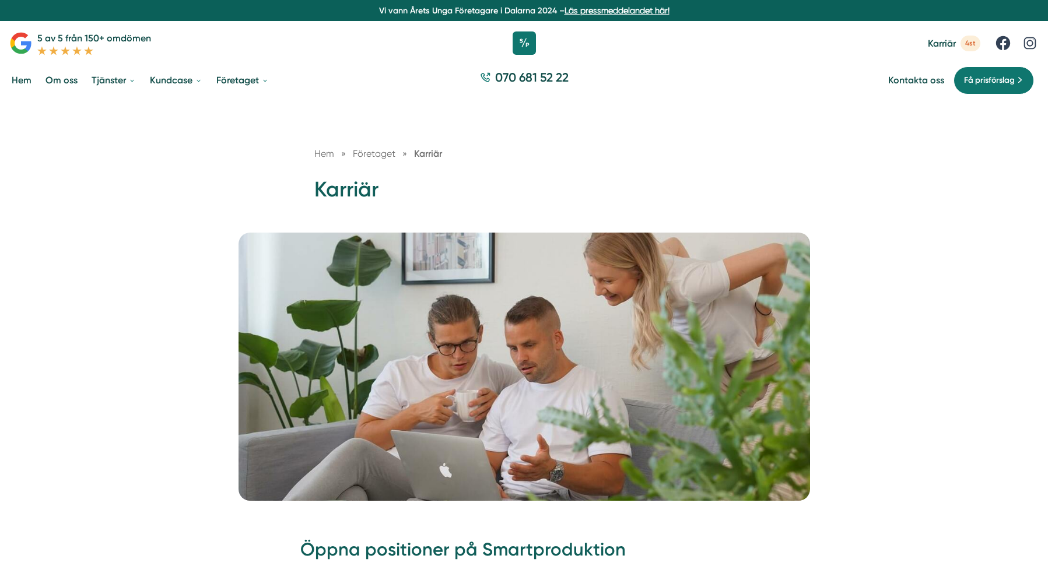
click at [13, 85] on link "Hem" at bounding box center [21, 80] width 24 height 30
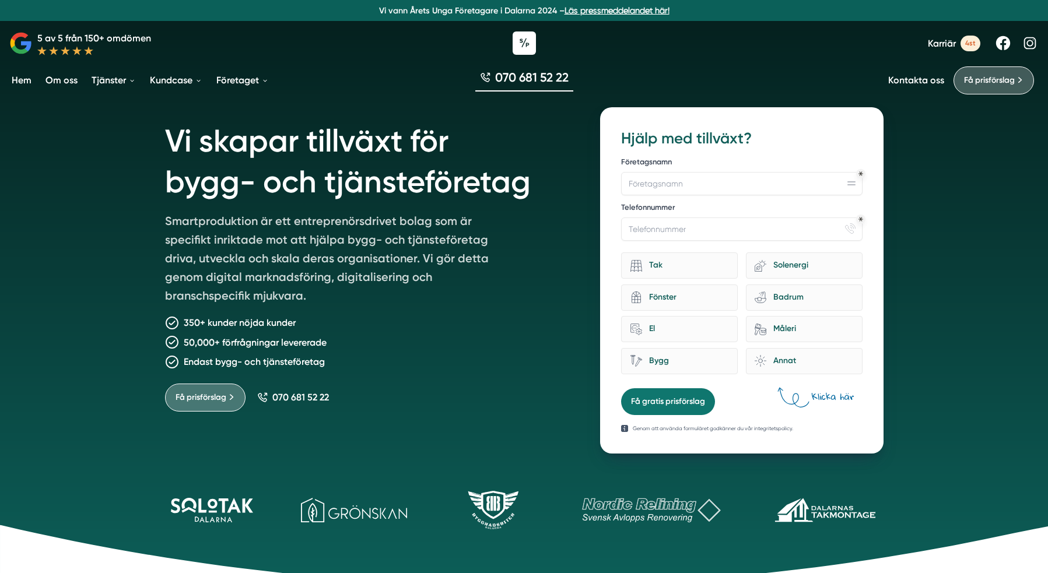
click at [65, 88] on link "Om oss" at bounding box center [61, 80] width 37 height 30
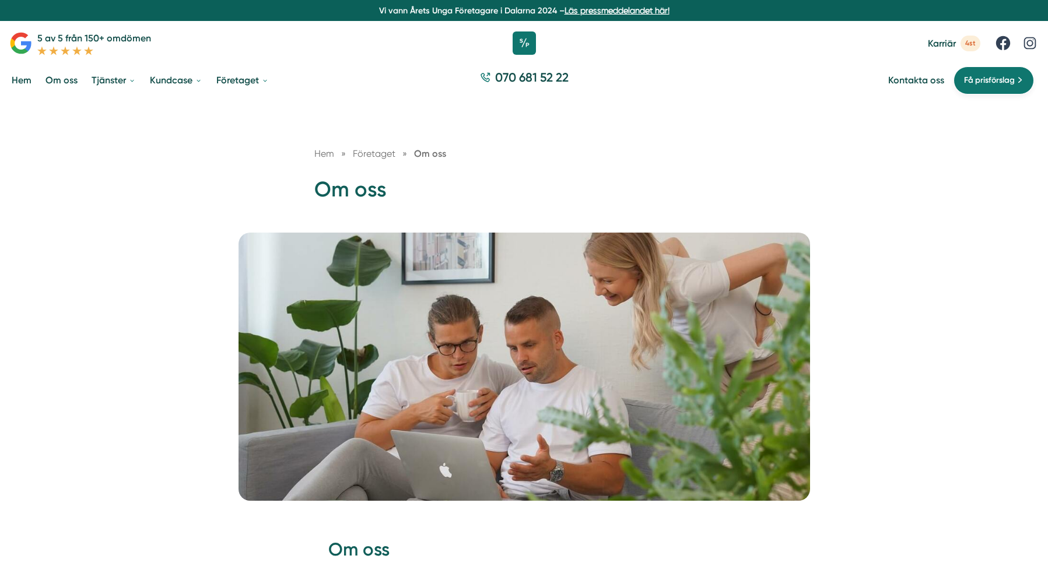
click at [970, 84] on span "Få prisförslag" at bounding box center [989, 80] width 51 height 13
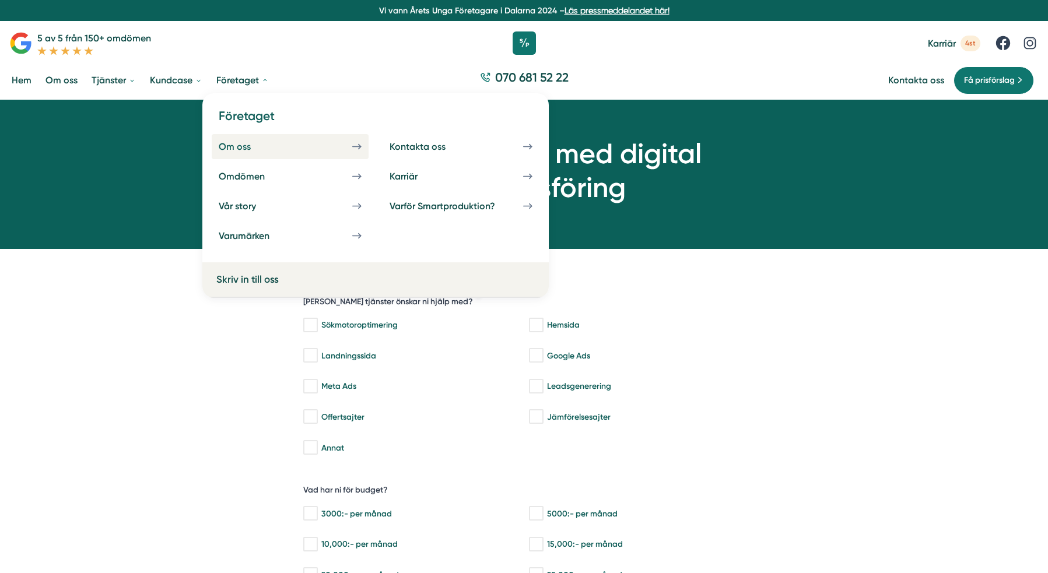
click at [239, 157] on link "Om oss" at bounding box center [290, 146] width 157 height 25
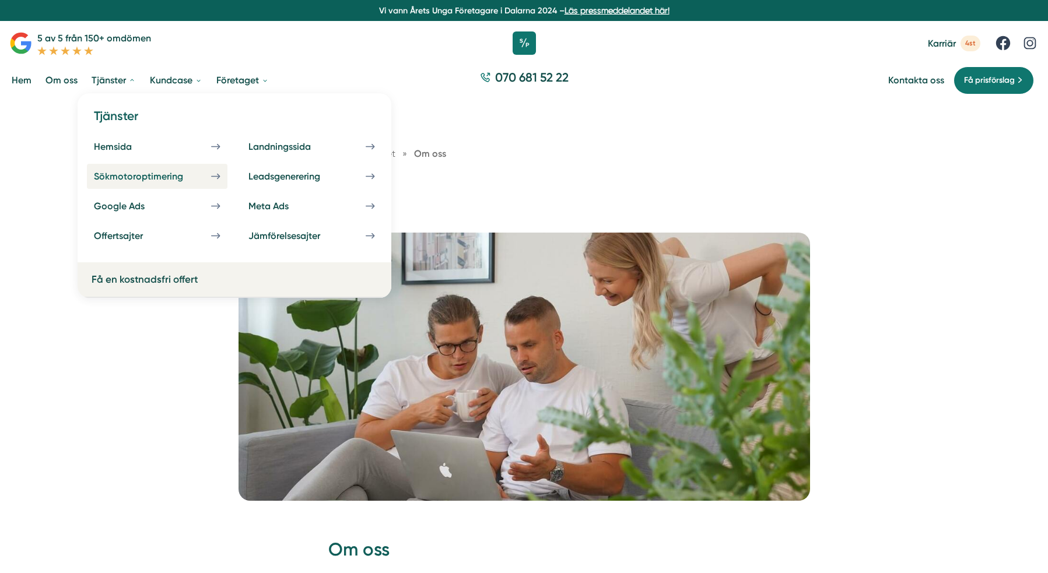
click at [143, 177] on div "Sökmotoroptimering" at bounding box center [152, 176] width 117 height 11
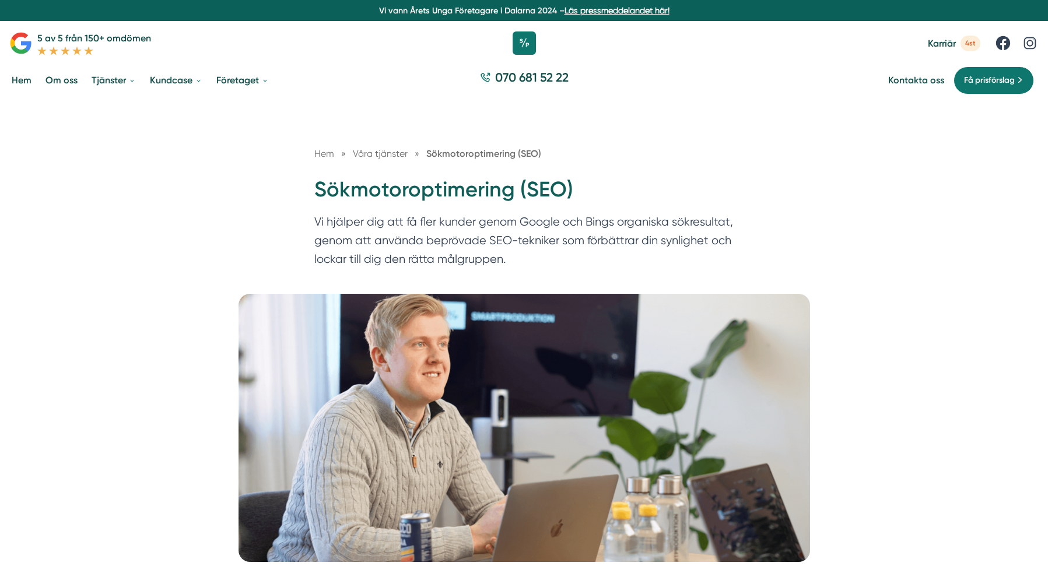
click at [144, 212] on div "Hem » Våra tjänster » Sökmotoroptimering (SEO) Sökmotoroptimering (SEO) Vi hjäl…" at bounding box center [524, 197] width 1048 height 194
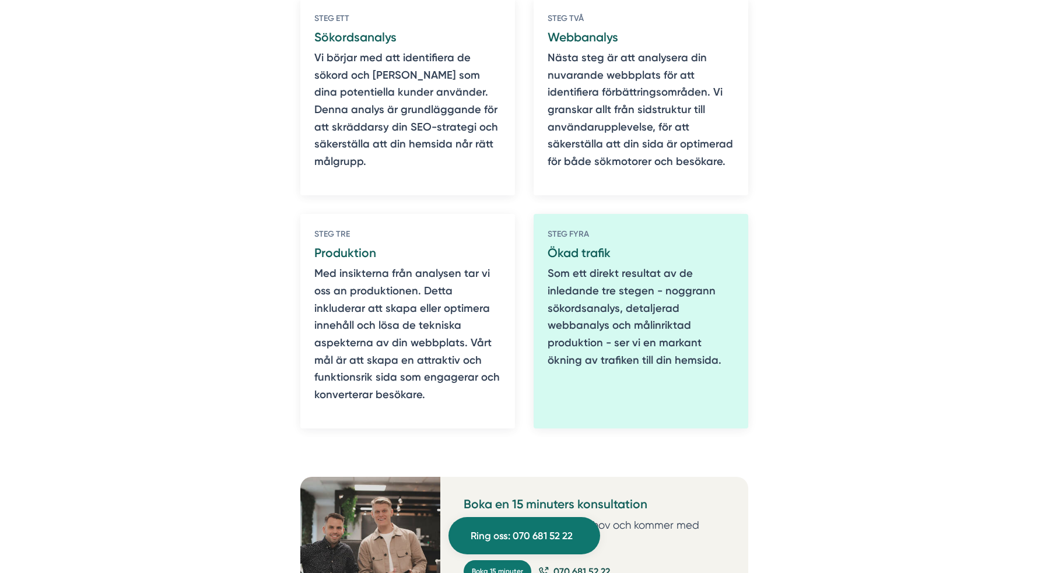
click at [618, 289] on p "Som ett direkt resultat av de inledande tre stegen - noggrann sökordsanalys, de…" at bounding box center [641, 317] width 187 height 104
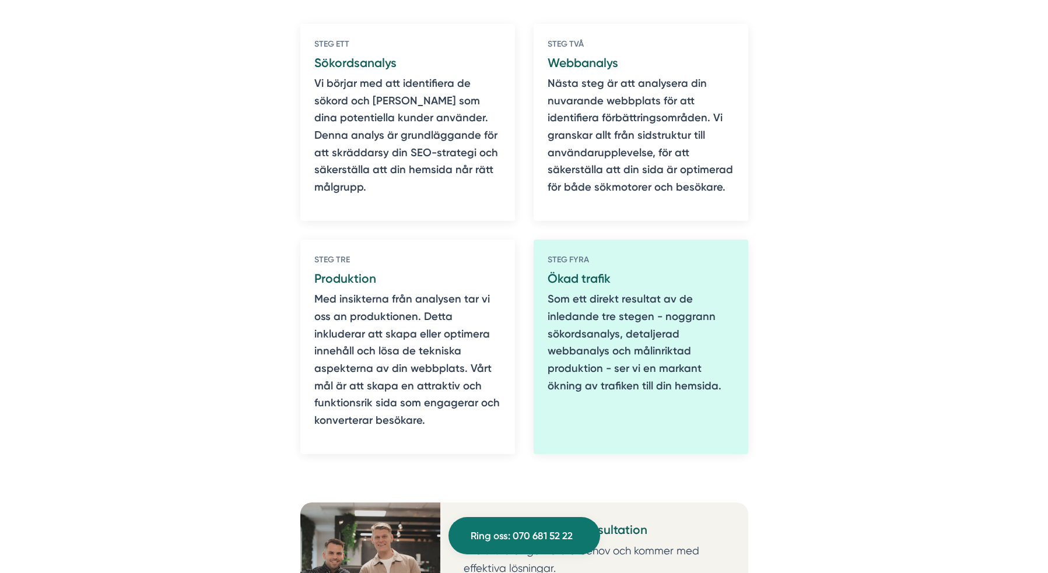
scroll to position [862, 0]
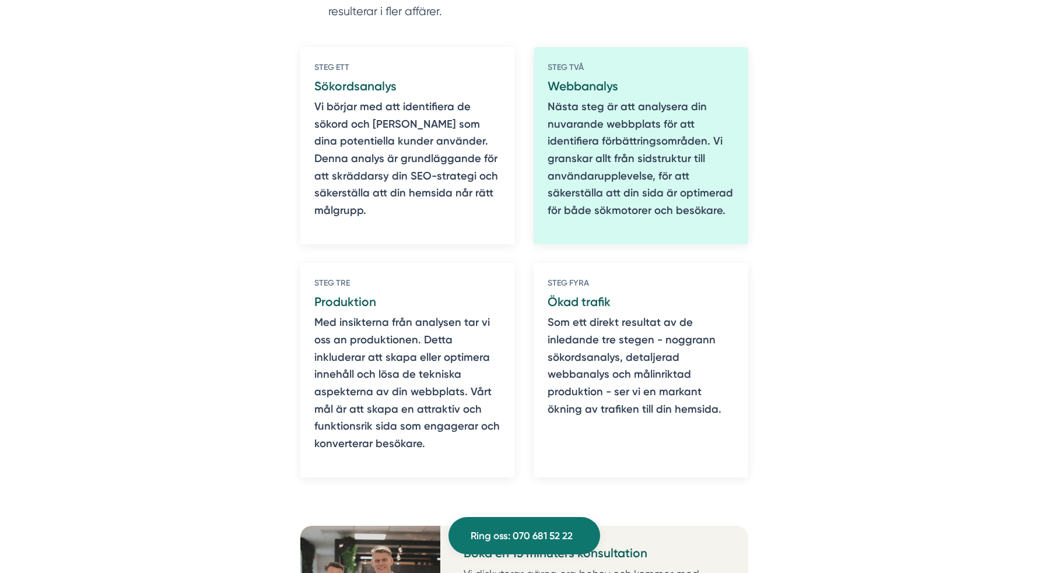
click at [604, 187] on p "Nästa steg är att analysera din nuvarande webbplats för att identifiera förbätt…" at bounding box center [641, 159] width 187 height 121
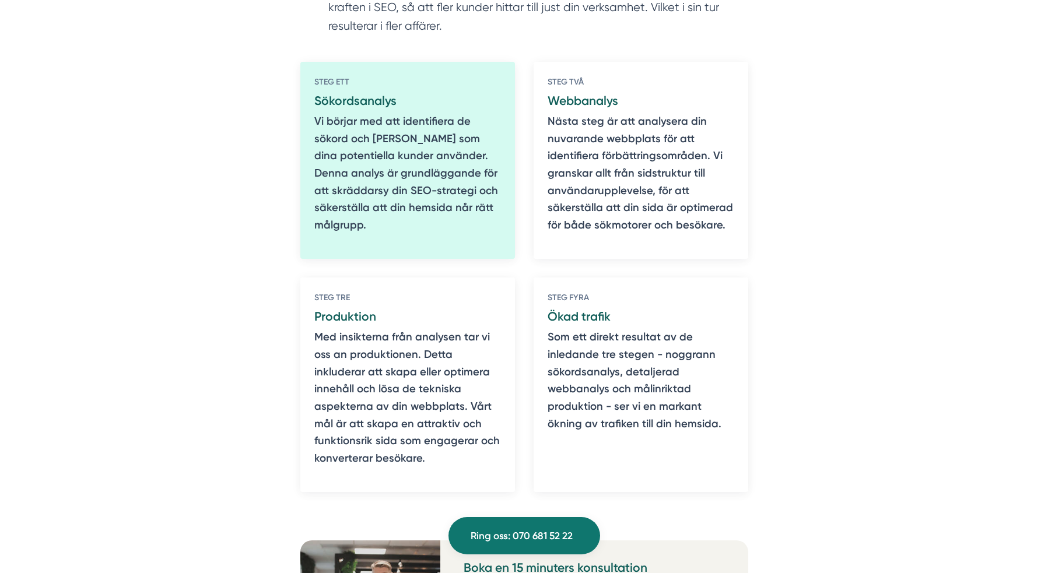
click at [411, 205] on p "Vi börjar med att identifiera de sökord och fraser som dina potentiella kunder …" at bounding box center [407, 173] width 187 height 121
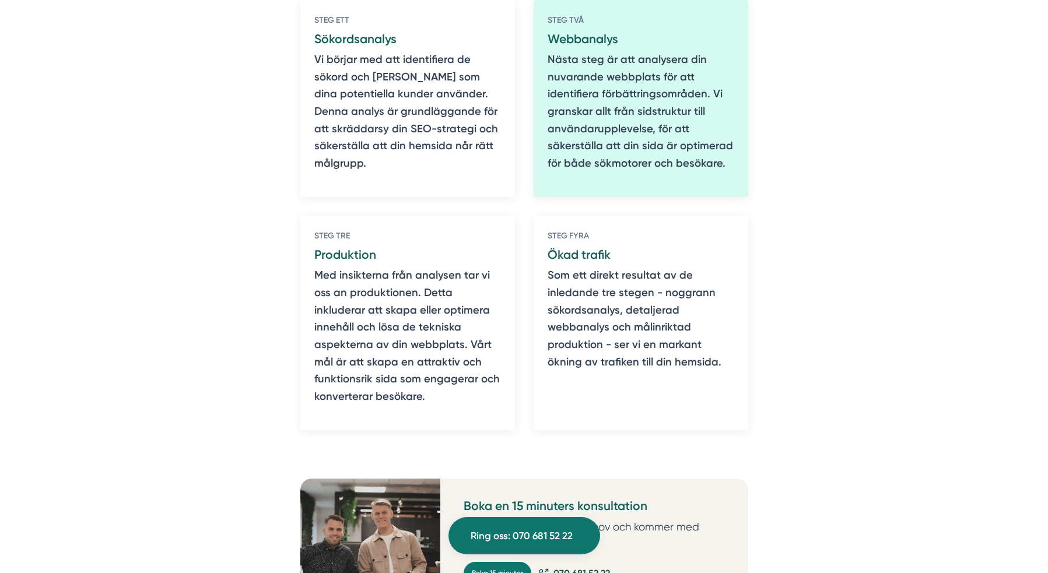
click at [626, 150] on p "Nästa steg är att analysera din nuvarande webbplats för att identifiera förbätt…" at bounding box center [641, 111] width 187 height 121
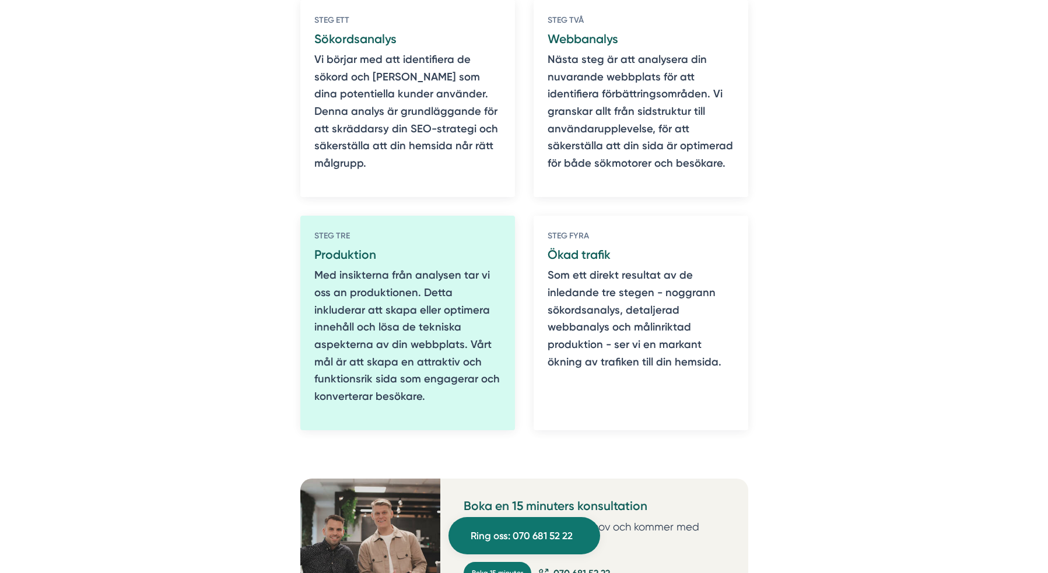
click at [415, 304] on p "Med insikterna från analysen tar vi oss an produktionen. Detta inkluderar att s…" at bounding box center [407, 336] width 187 height 139
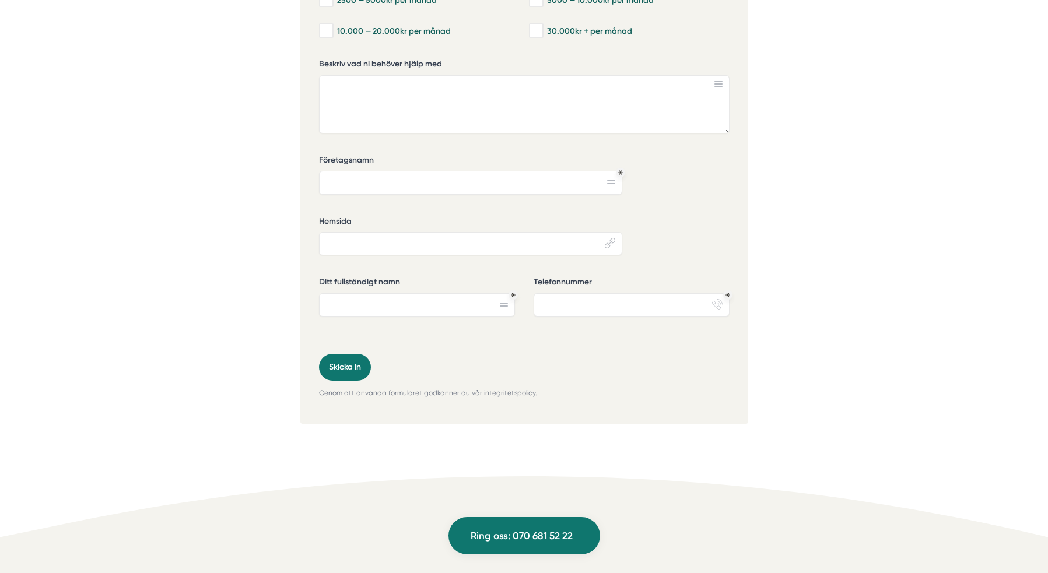
scroll to position [4267, 0]
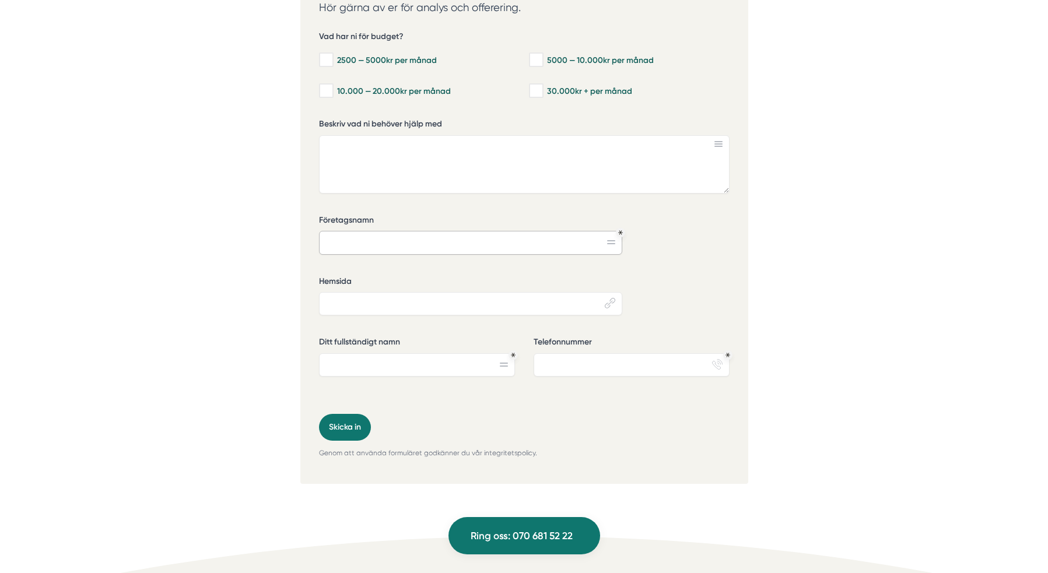
click at [612, 240] on input "Företagsnamn" at bounding box center [470, 242] width 303 height 23
click at [477, 215] on label "Företagsnamn" at bounding box center [470, 222] width 303 height 15
click at [477, 231] on input "Företagsnamn" at bounding box center [470, 242] width 303 height 23
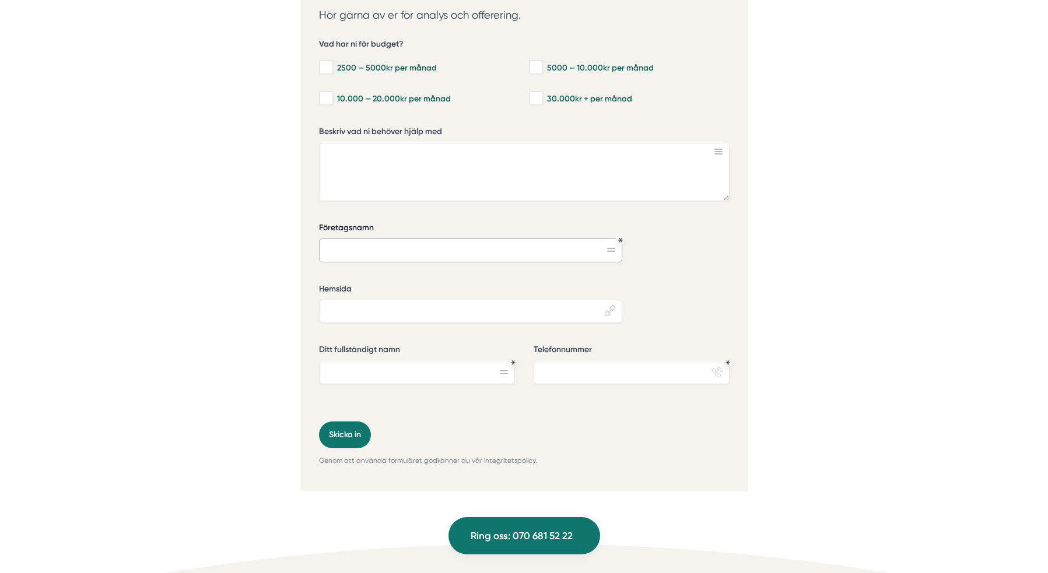
scroll to position [4218, 0]
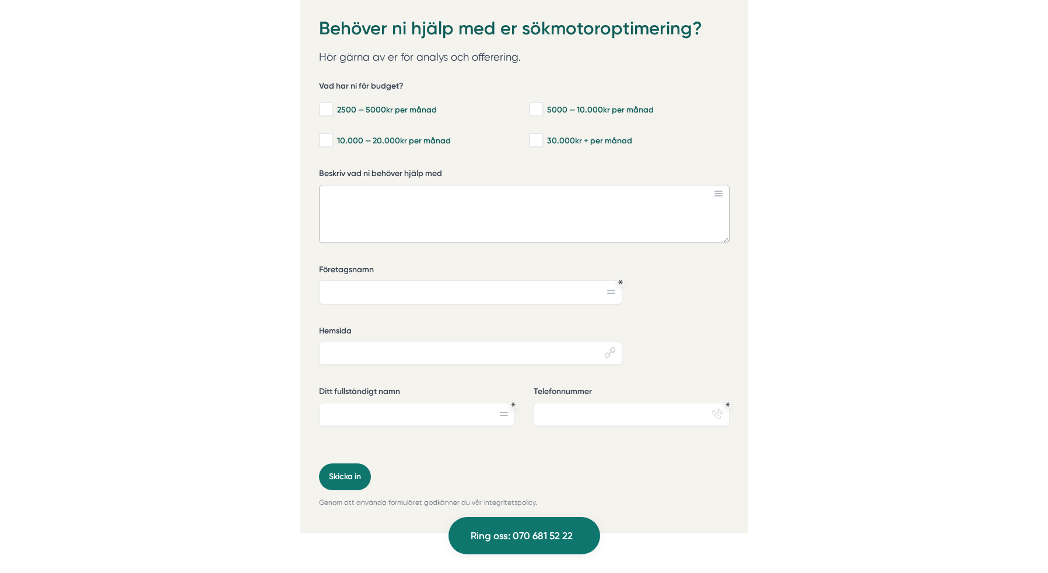
click at [333, 214] on textarea "Beskriv vad ni behöver hjälp med" at bounding box center [524, 214] width 411 height 58
click at [311, 199] on div "Behöver ni hjälp med er sökmotoroptimering? Hör gärna av er för analys och offe…" at bounding box center [524, 265] width 448 height 537
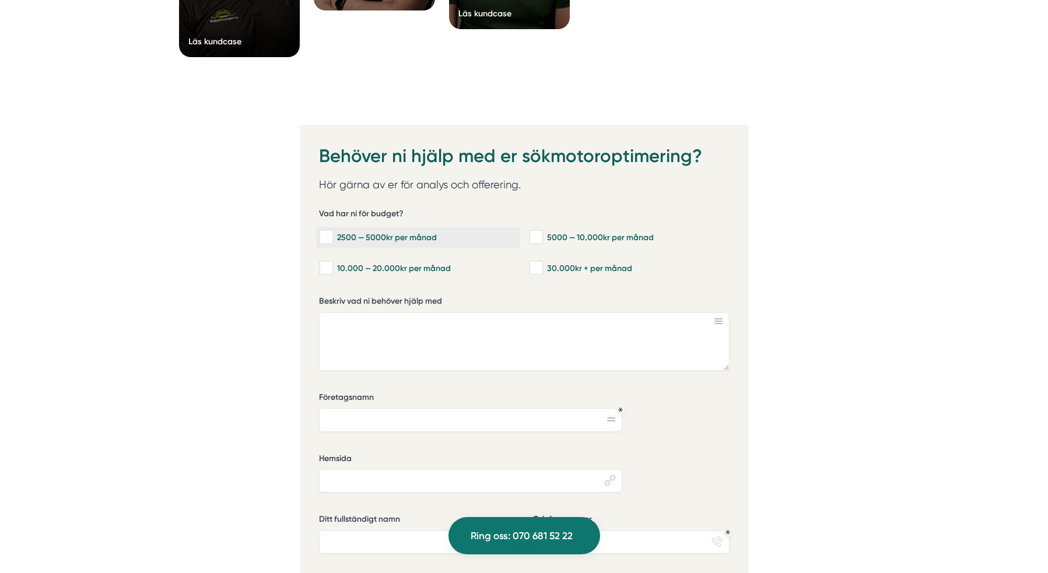
click at [324, 238] on input "2500 — 5000kr per månad" at bounding box center [325, 238] width 13 height 12
checkbox input "true"
click at [329, 264] on input "10.000 — 20.000kr per månad" at bounding box center [325, 268] width 13 height 12
checkbox input "true"
click at [576, 253] on div "2500 — 5000kr per månad 5000 — 10.000kr per månad 10.000 — 20.000kr per månad 3…" at bounding box center [524, 251] width 411 height 57
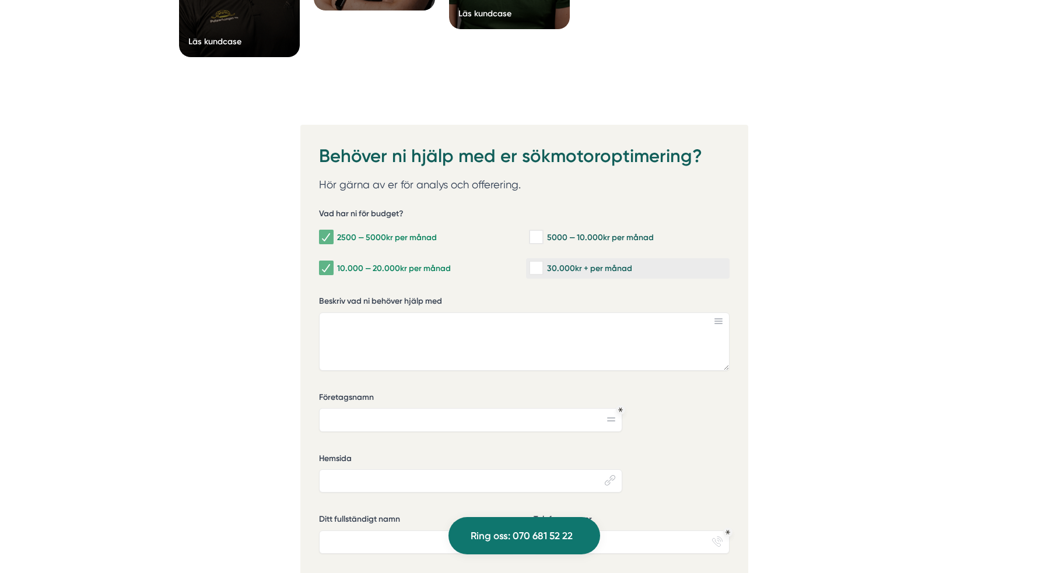
click at [577, 269] on div "30.000kr + per månad" at bounding box center [628, 268] width 198 height 12
click at [542, 269] on input "30.000kr + per månad" at bounding box center [535, 268] width 13 height 12
checkbox input "true"
click at [574, 239] on div "5000 — 10.000kr per månad" at bounding box center [628, 238] width 198 height 12
click at [542, 239] on input "5000 — 10.000kr per månad" at bounding box center [535, 238] width 13 height 12
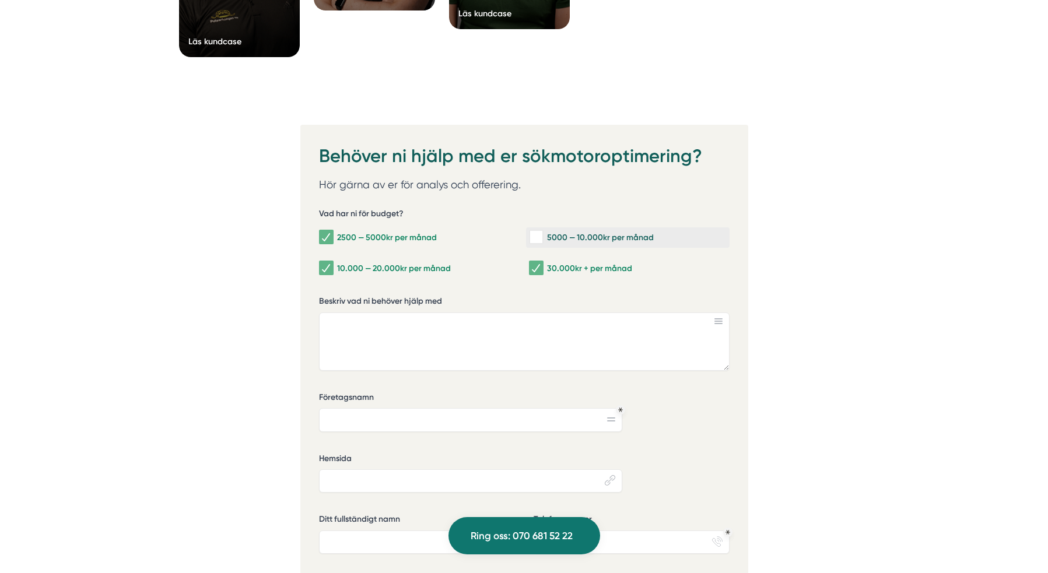
checkbox input "true"
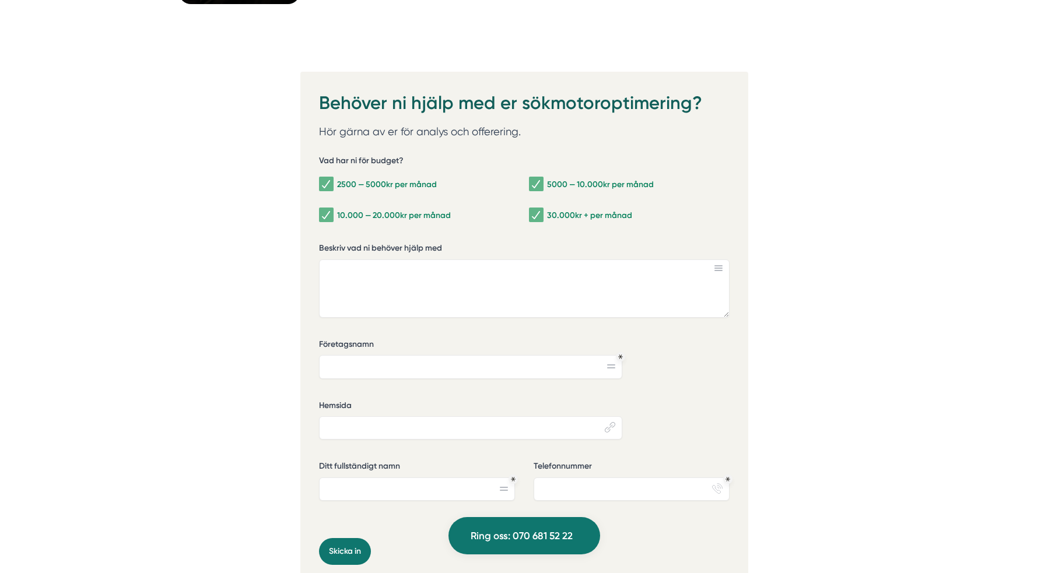
scroll to position [4151, 0]
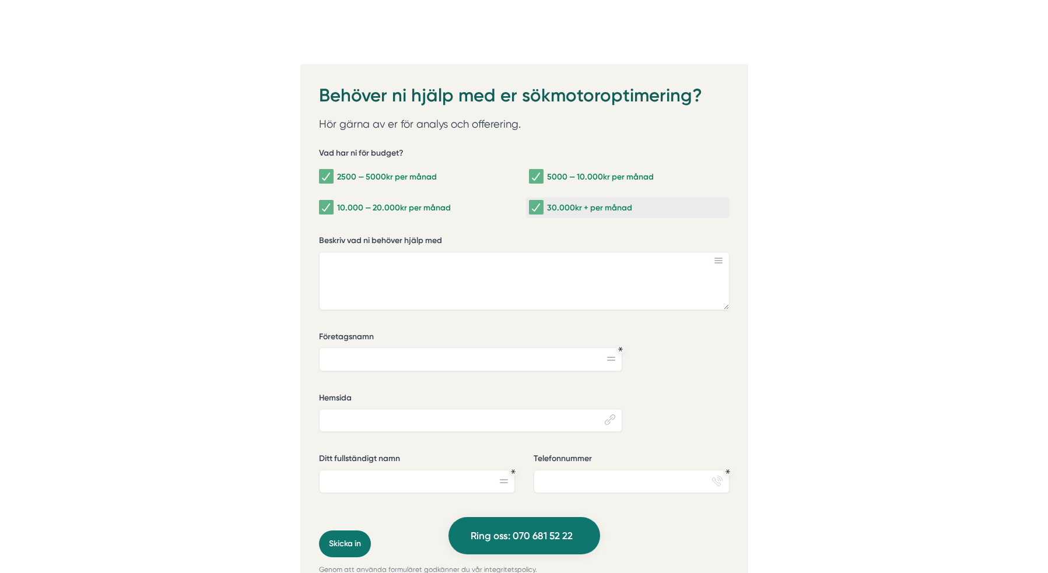
click at [615, 206] on div "30.000kr + per månad" at bounding box center [628, 208] width 198 height 12
click at [542, 206] on input "30.000kr + per månad" at bounding box center [535, 208] width 13 height 12
checkbox input "false"
click at [472, 208] on div "10.000 — 20.000kr per månad" at bounding box center [418, 208] width 198 height 12
click at [332, 208] on input "10.000 — 20.000kr per månad" at bounding box center [325, 208] width 13 height 12
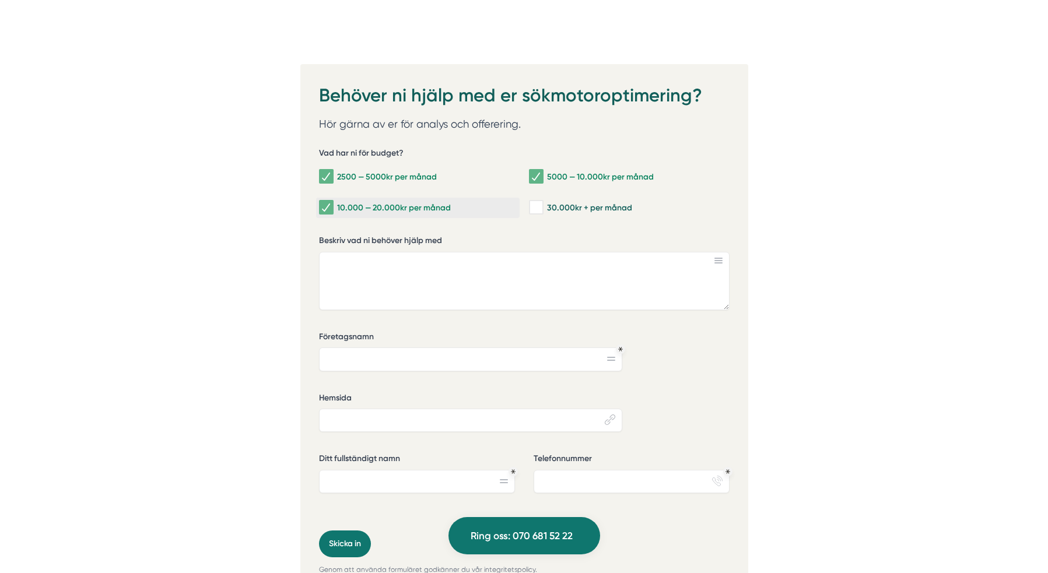
checkbox input "false"
click at [414, 180] on div "2500 — 5000kr per månad" at bounding box center [418, 177] width 198 height 12
click at [332, 180] on input "2500 — 5000kr per månad" at bounding box center [325, 177] width 13 height 12
checkbox input "false"
click at [611, 170] on label "5000 — 10.000kr per månad" at bounding box center [628, 177] width 204 height 20
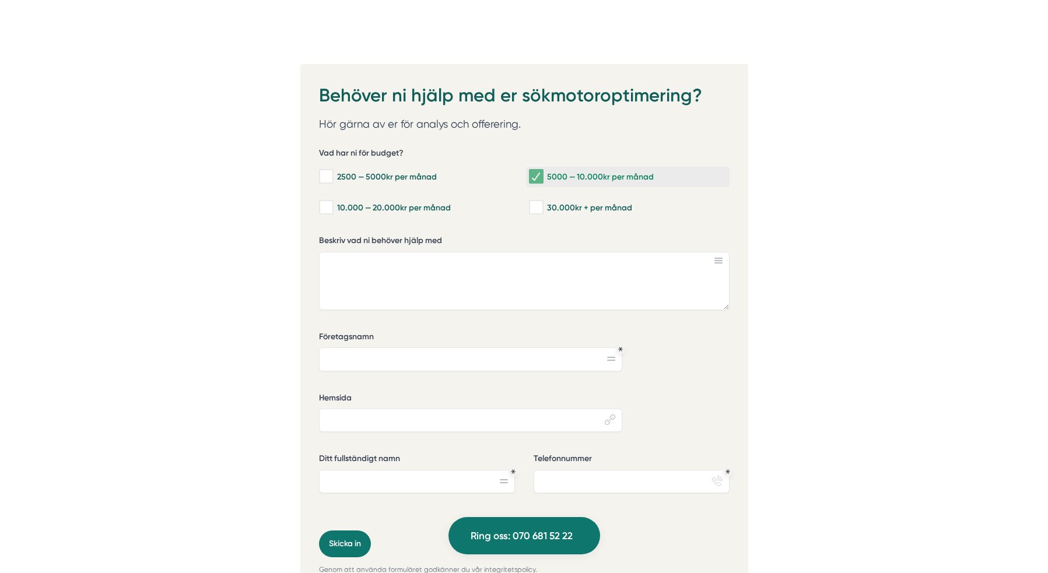
click at [542, 171] on input "5000 — 10.000kr per månad" at bounding box center [535, 177] width 13 height 12
checkbox input "false"
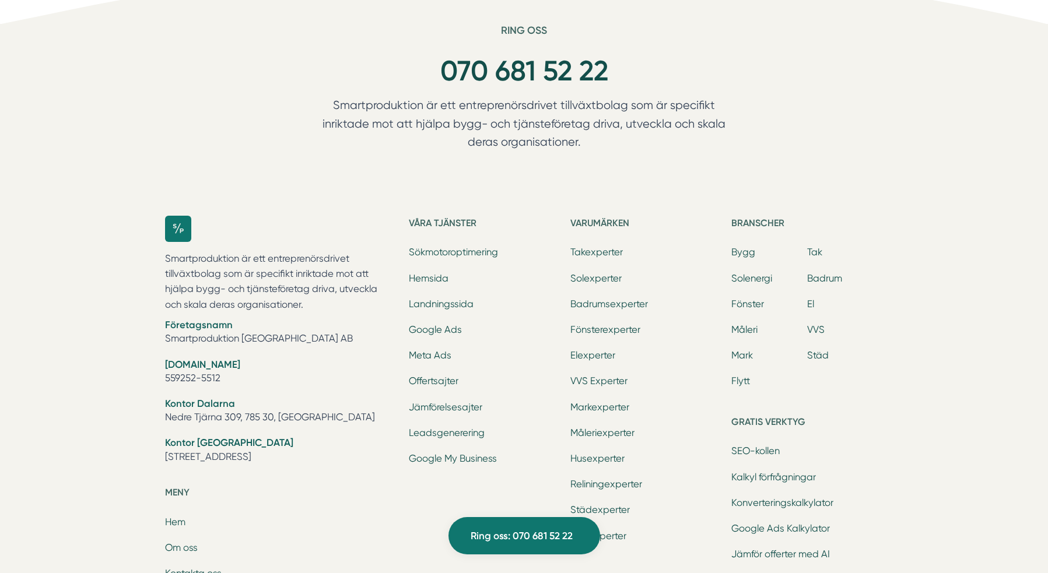
scroll to position [4848, 0]
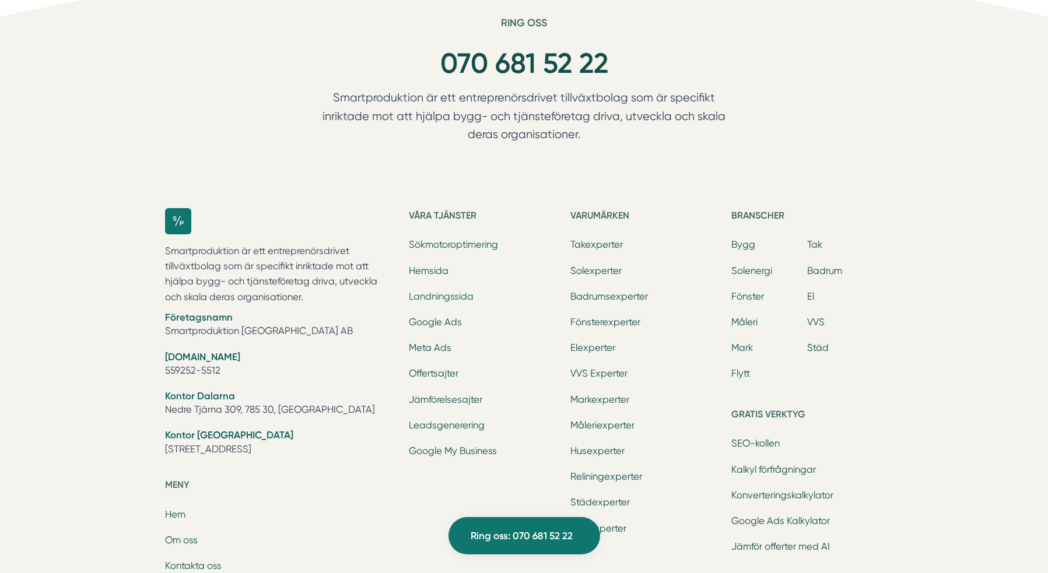
click at [440, 293] on link "Landningssida" at bounding box center [441, 296] width 65 height 11
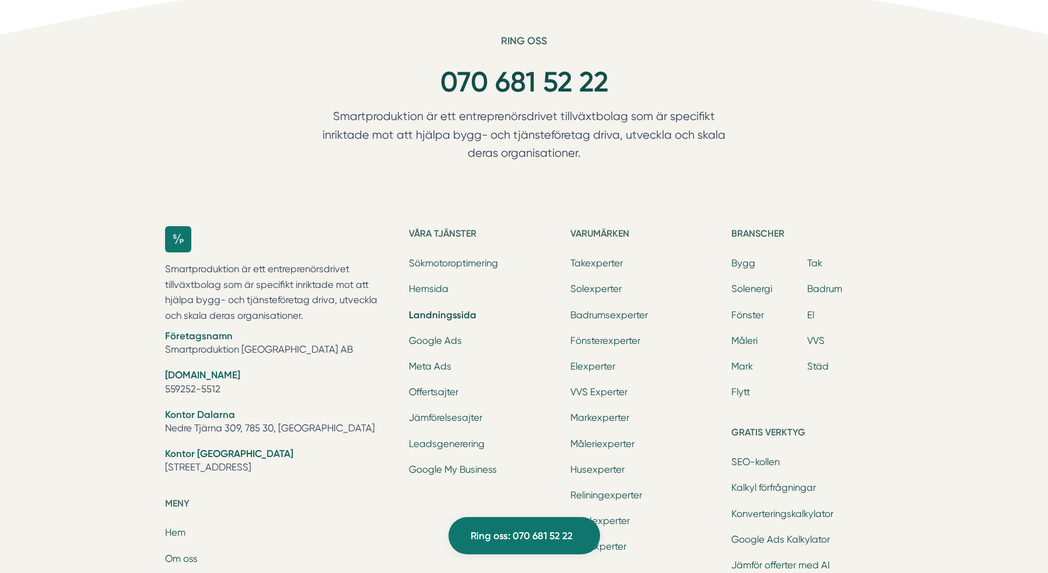
scroll to position [3757, 0]
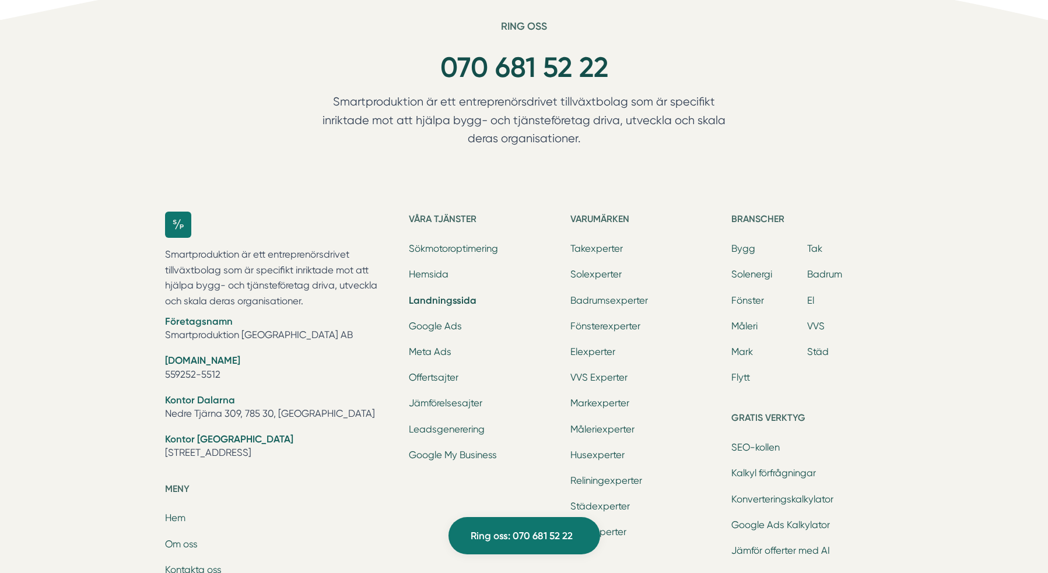
click at [228, 331] on li "Företagsnamn Smartproduktion [GEOGRAPHIC_DATA] AB" at bounding box center [280, 330] width 230 height 30
copy ul "Smartproduktion [GEOGRAPHIC_DATA] AB"
click at [236, 96] on div "Ring oss 070 681 52 22 Smartproduktion är ett entreprenörsdrivet tillväxtbolag …" at bounding box center [524, 419] width 1048 height 798
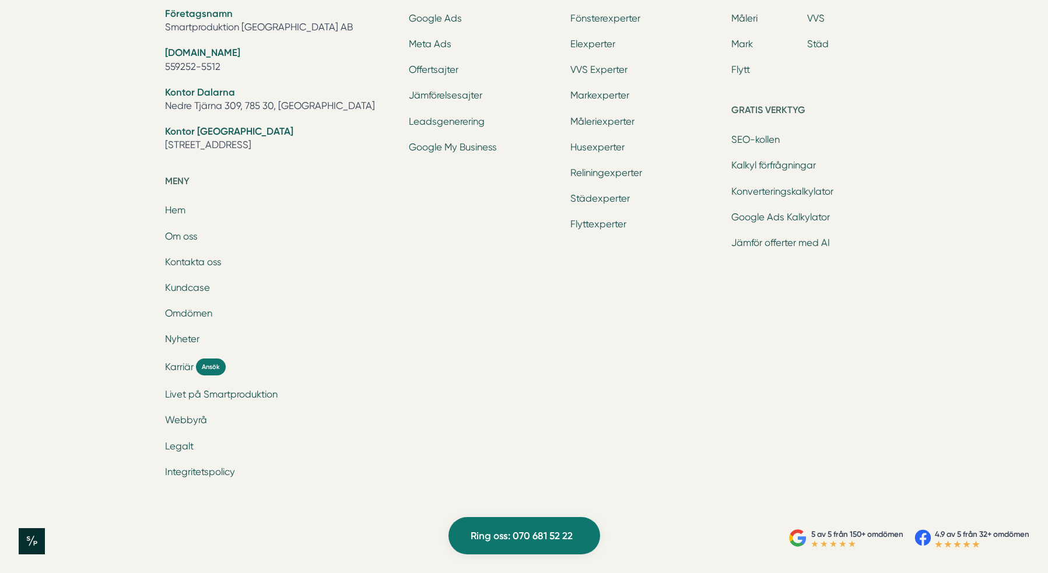
scroll to position [3819, 0]
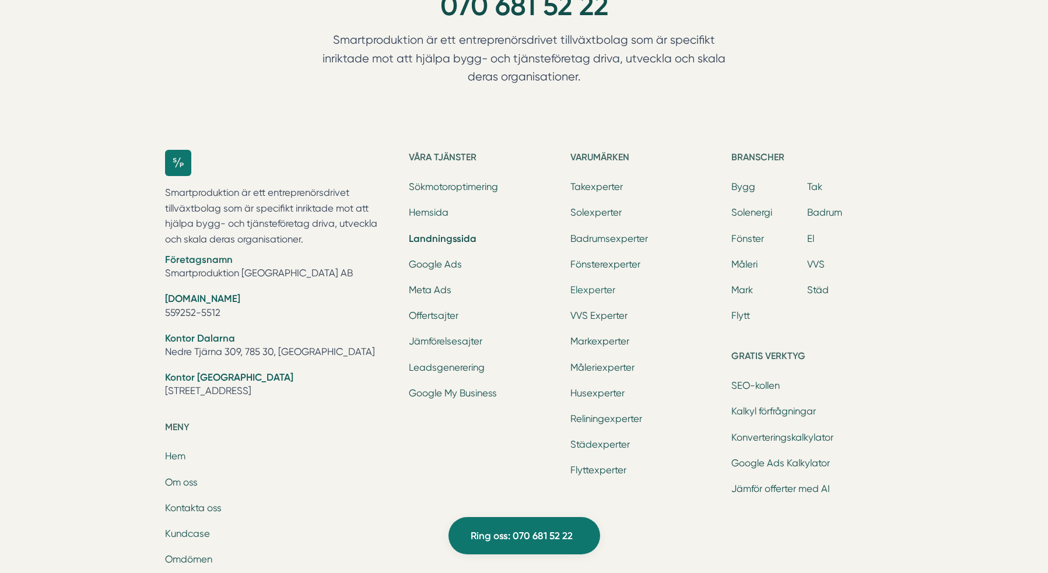
click at [597, 289] on link "Elexperter" at bounding box center [592, 290] width 45 height 11
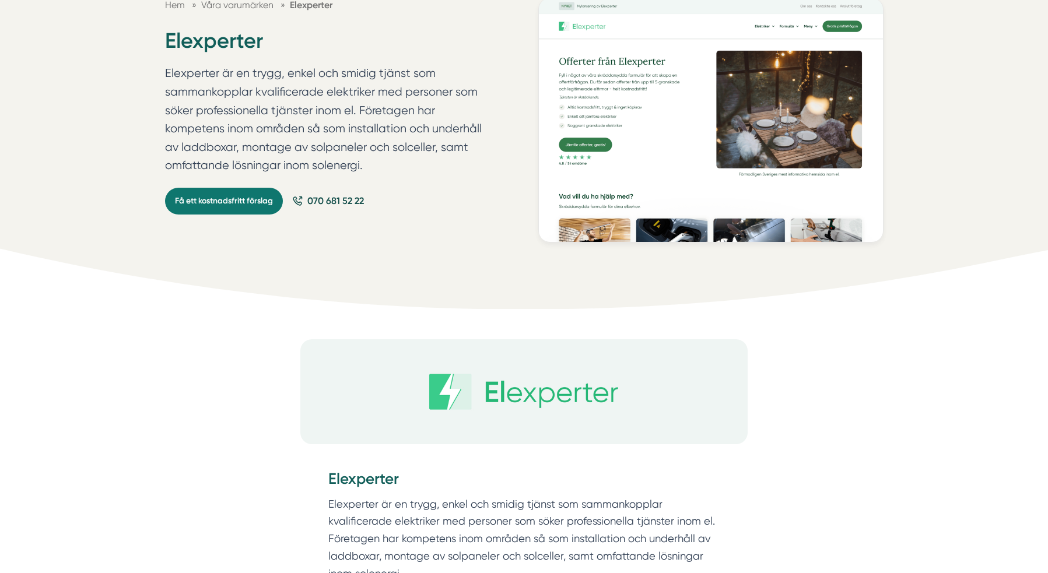
scroll to position [404, 0]
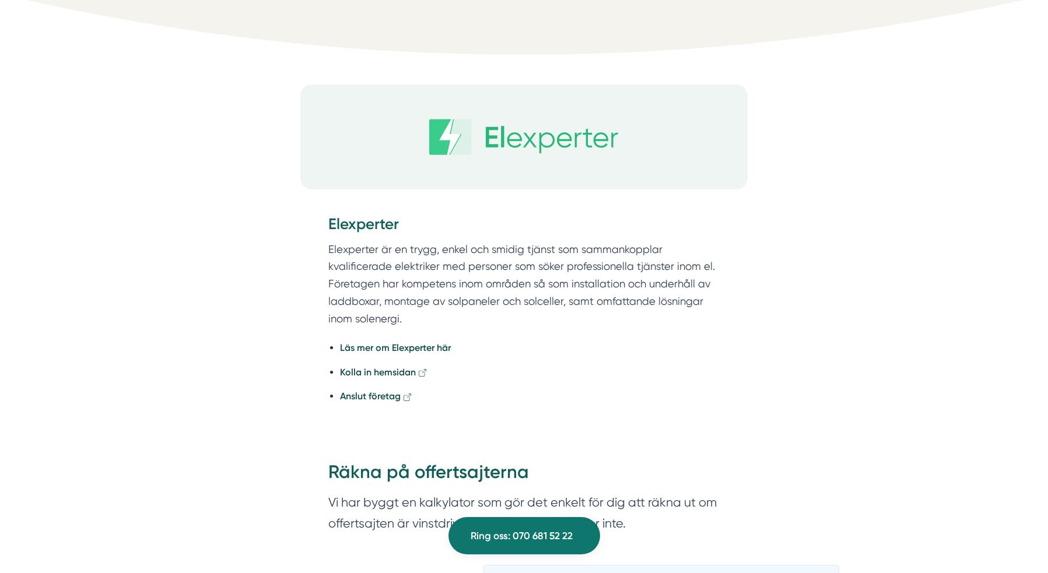
click at [514, 150] on img at bounding box center [524, 137] width 448 height 105
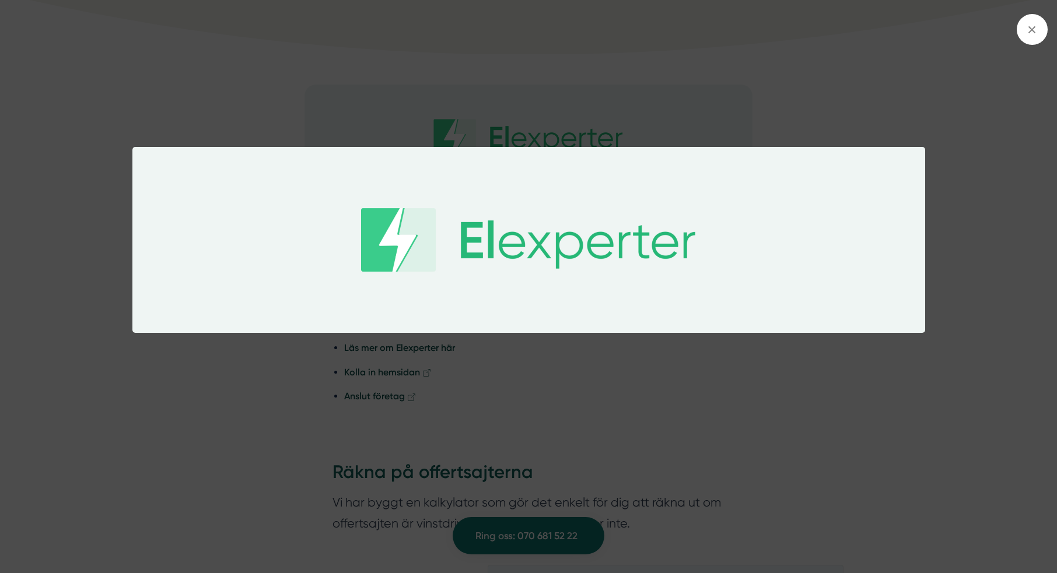
click at [362, 101] on div at bounding box center [528, 286] width 1057 height 573
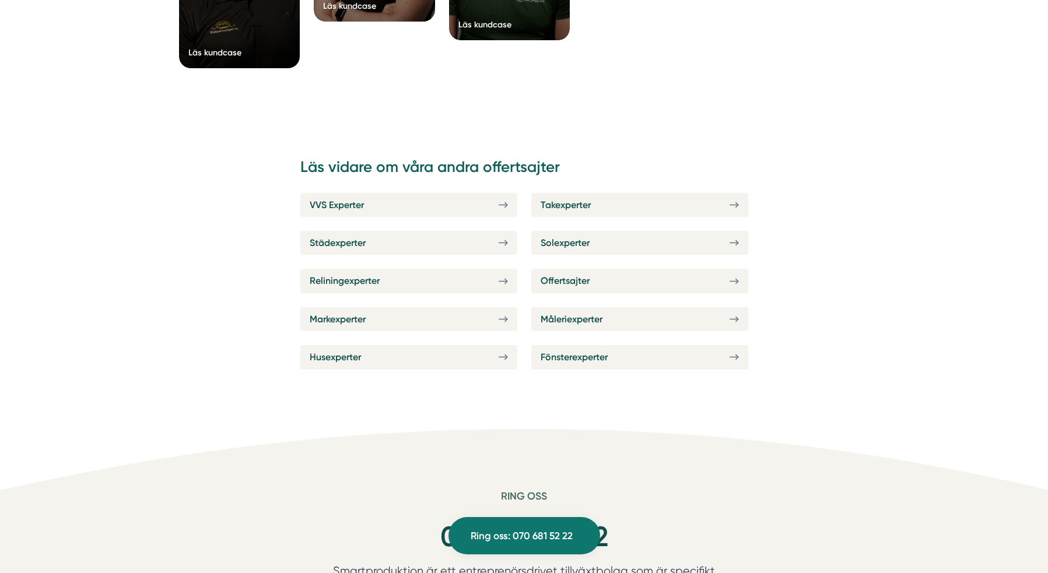
scroll to position [2167, 0]
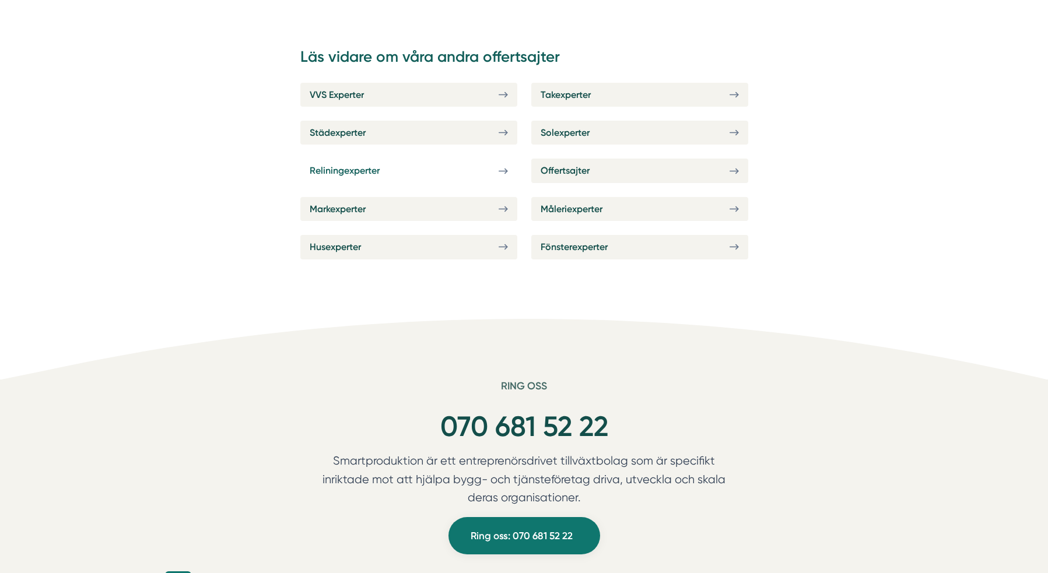
click at [396, 166] on link "Reliningexperter" at bounding box center [408, 171] width 217 height 24
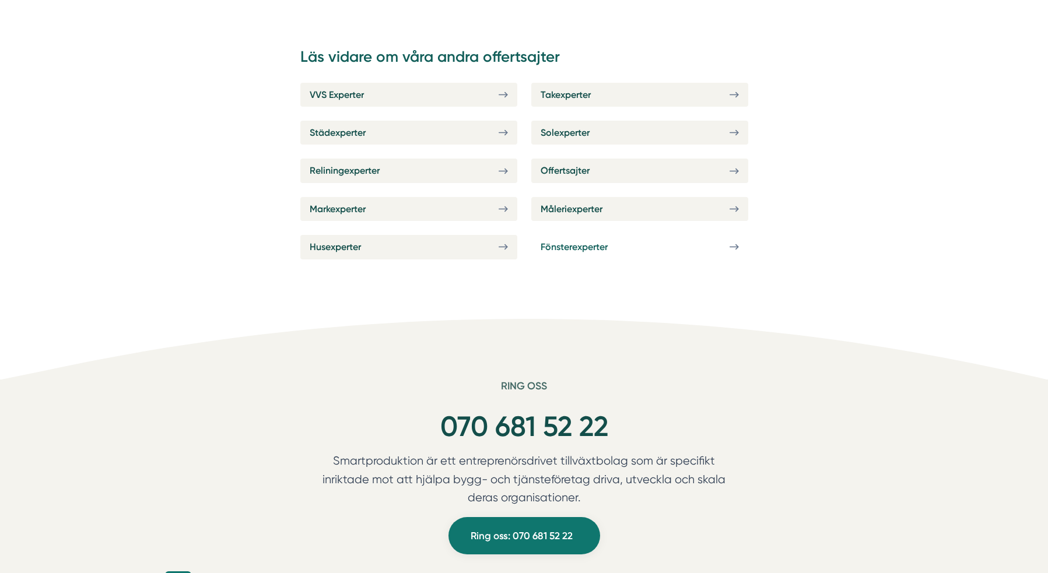
click at [595, 248] on span "Fönsterexperter" at bounding box center [574, 247] width 67 height 15
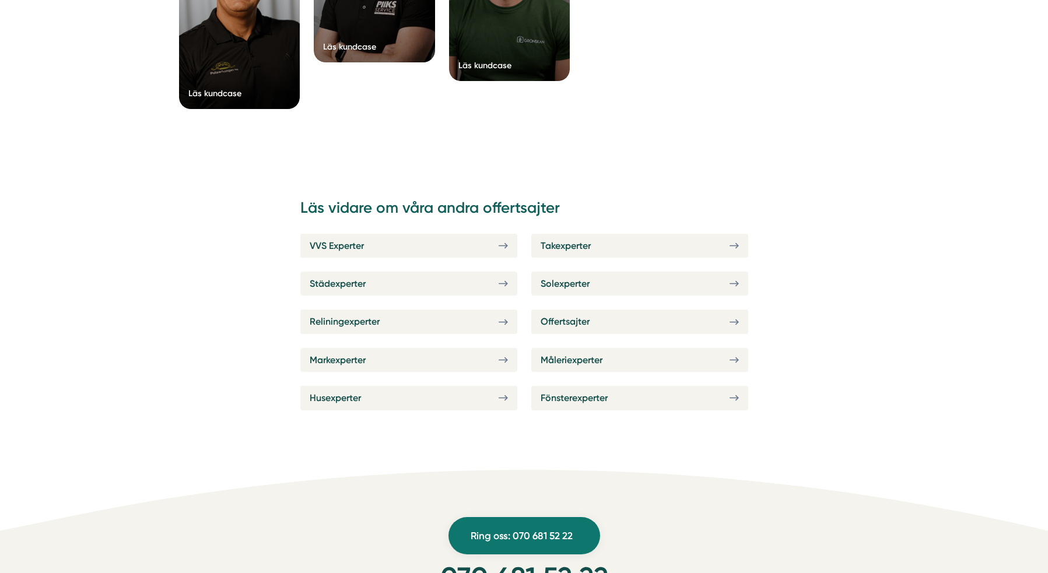
scroll to position [2465, 0]
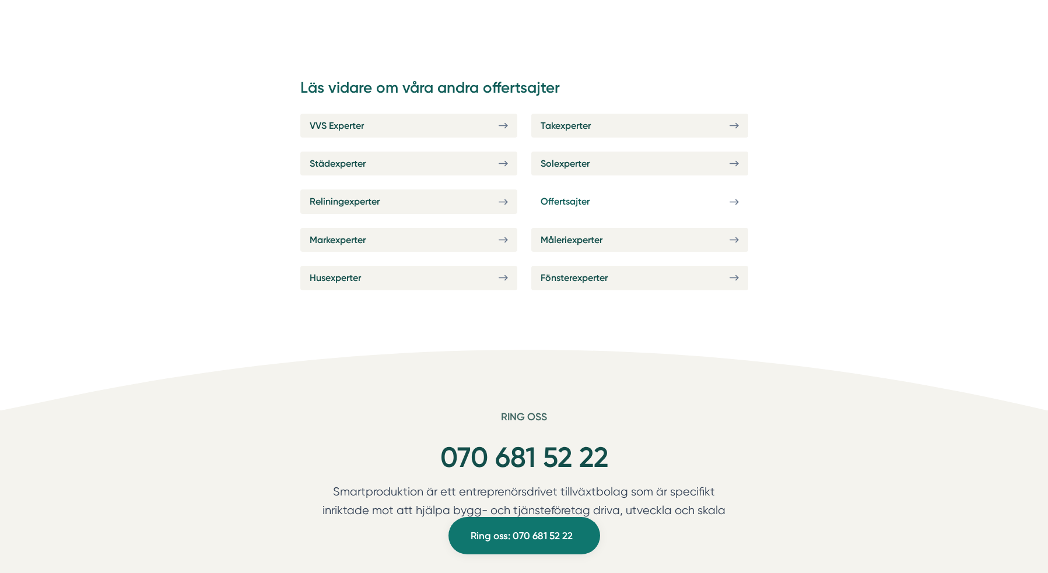
click at [577, 198] on span "Offertsajter" at bounding box center [565, 201] width 49 height 15
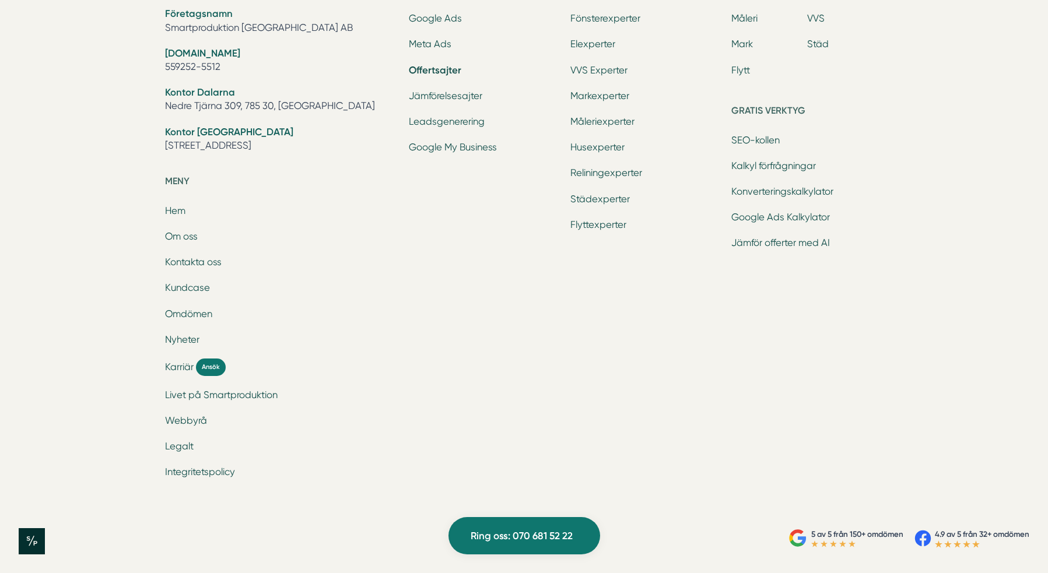
scroll to position [6275, 0]
click at [447, 153] on link "Google My Business" at bounding box center [453, 147] width 88 height 11
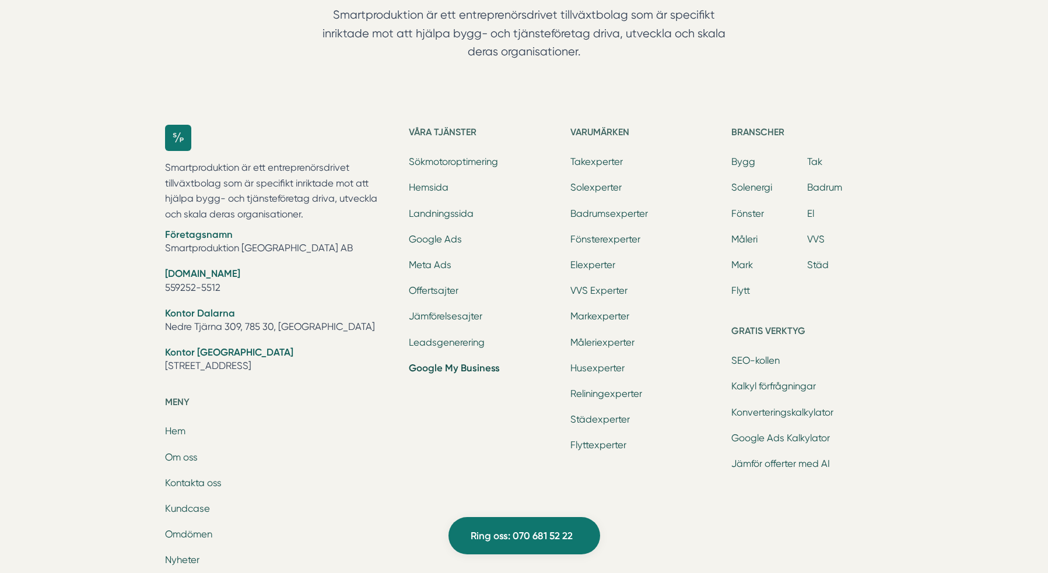
scroll to position [2504, 0]
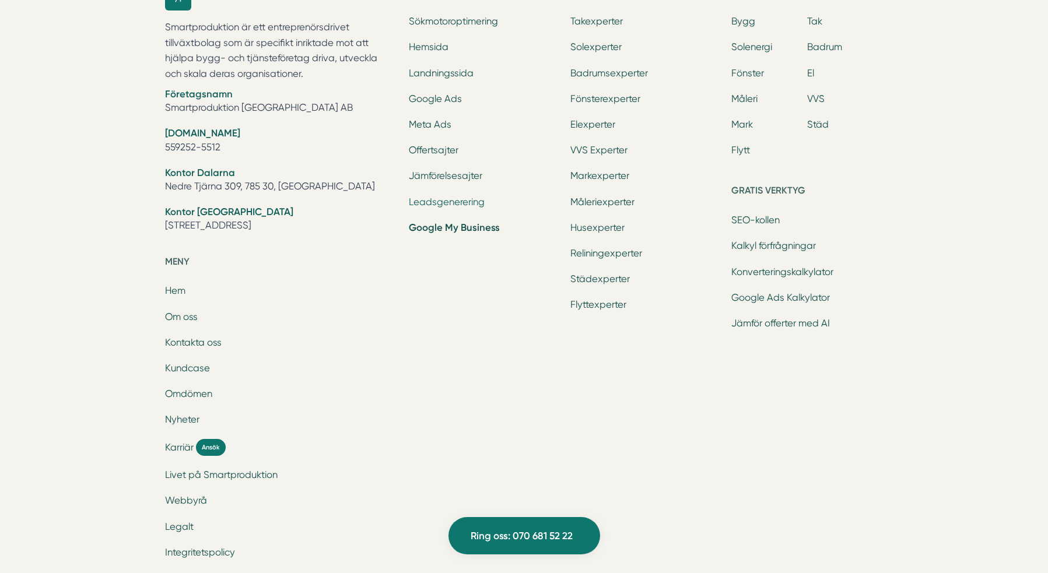
click at [447, 205] on link "Leadsgenerering" at bounding box center [447, 202] width 76 height 11
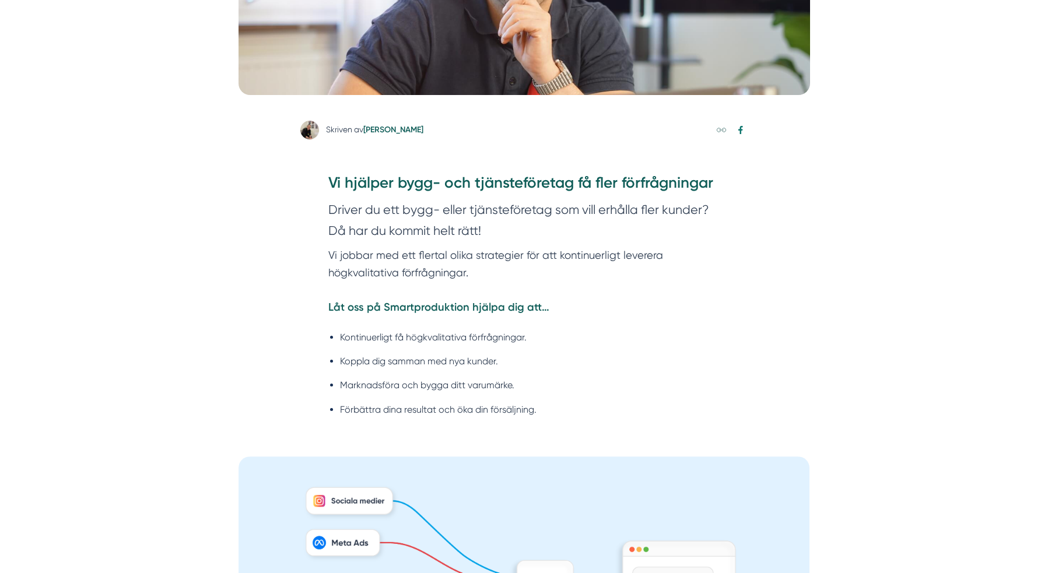
scroll to position [262, 0]
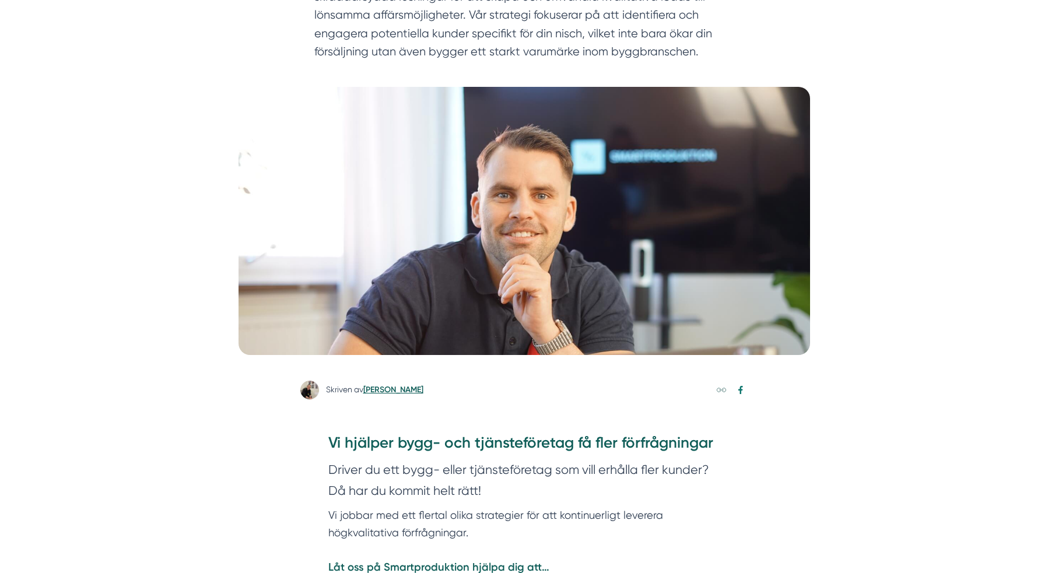
click at [400, 391] on link "[PERSON_NAME]" at bounding box center [393, 390] width 60 height 10
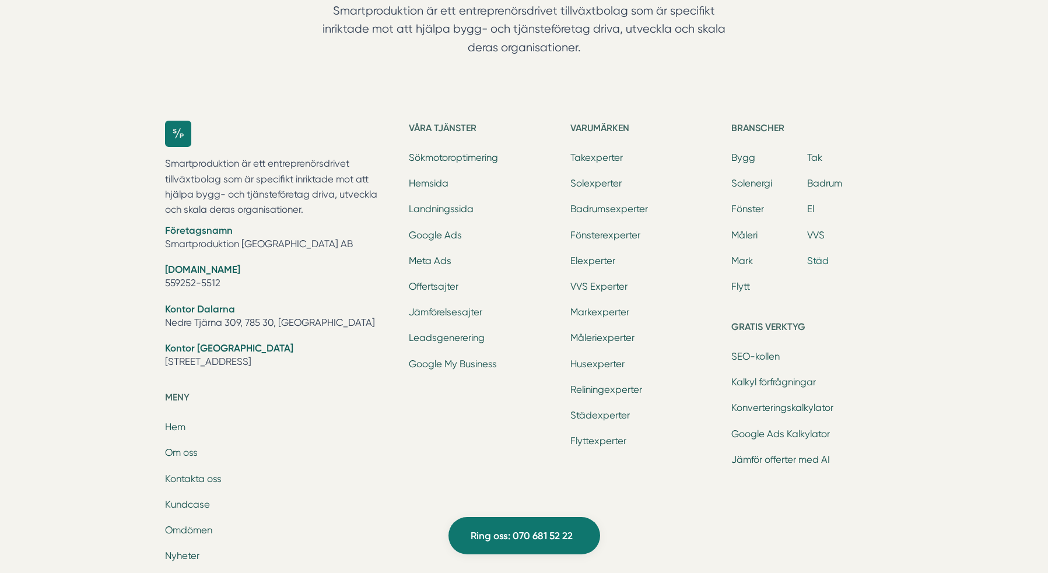
scroll to position [2058, 0]
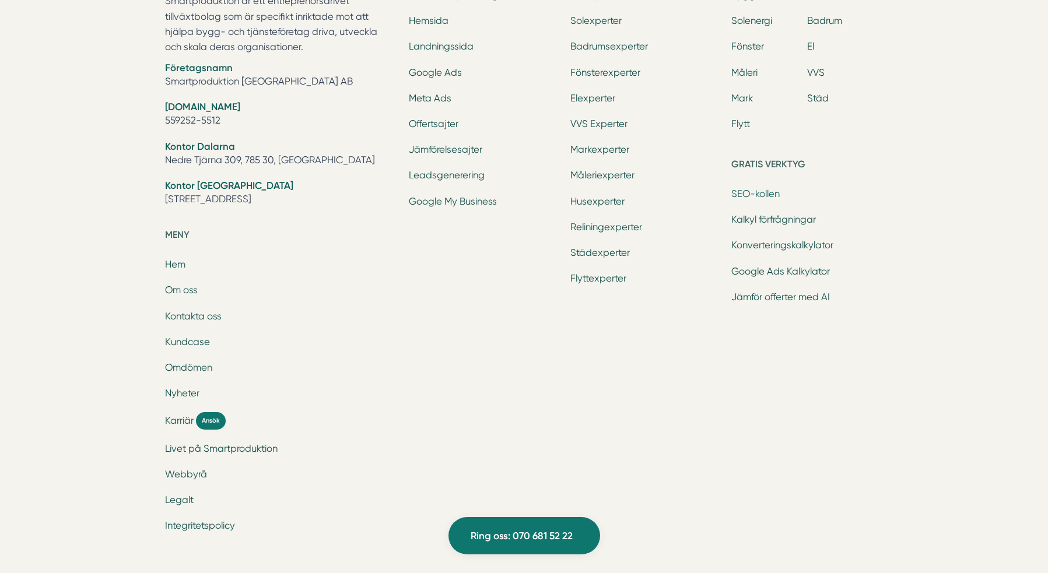
click at [751, 191] on link "SEO-kollen" at bounding box center [755, 193] width 48 height 11
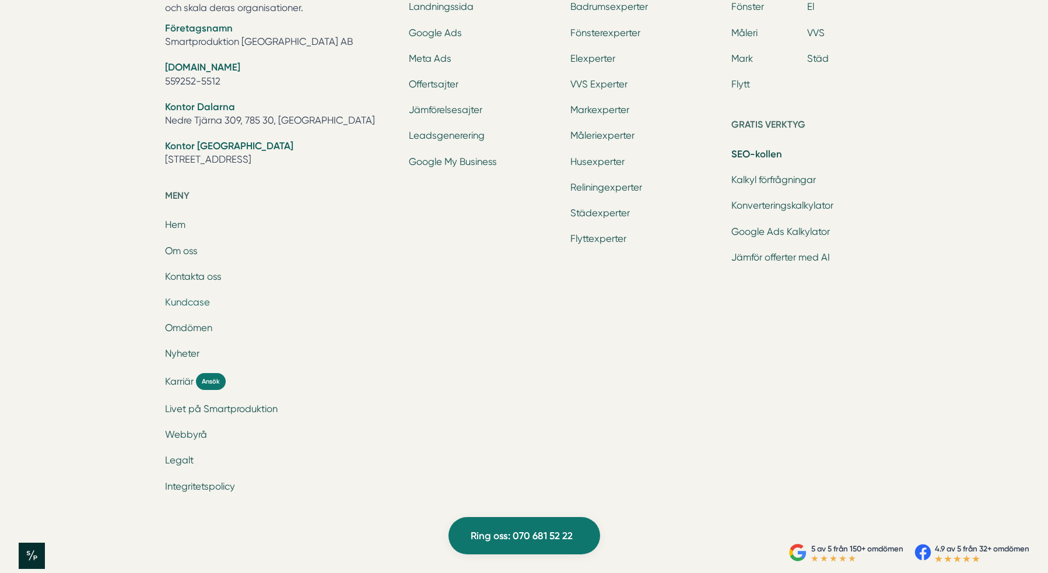
scroll to position [2539, 0]
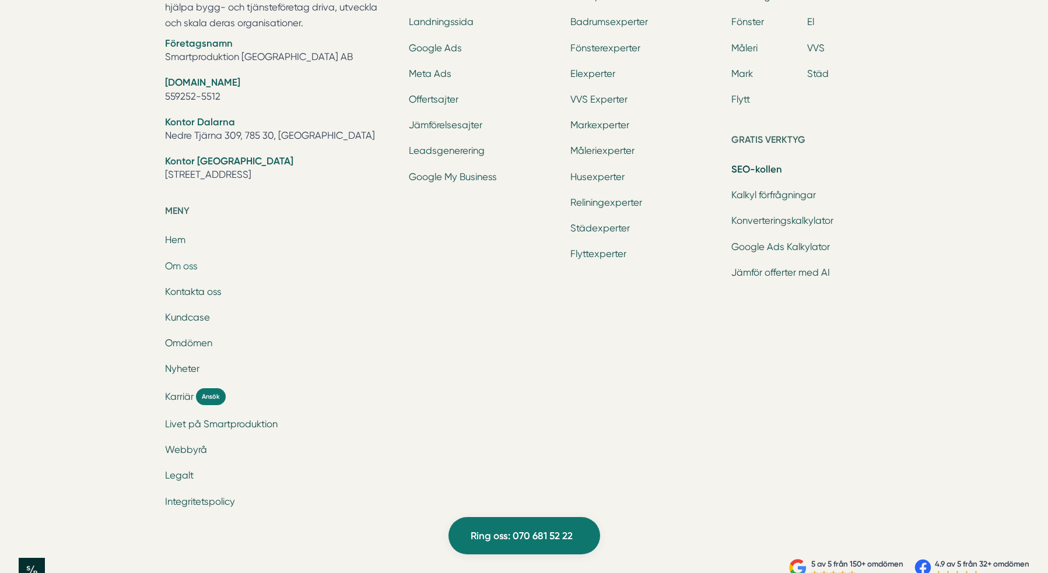
click at [176, 262] on link "Om oss" at bounding box center [181, 266] width 33 height 11
